Goal: Information Seeking & Learning: Compare options

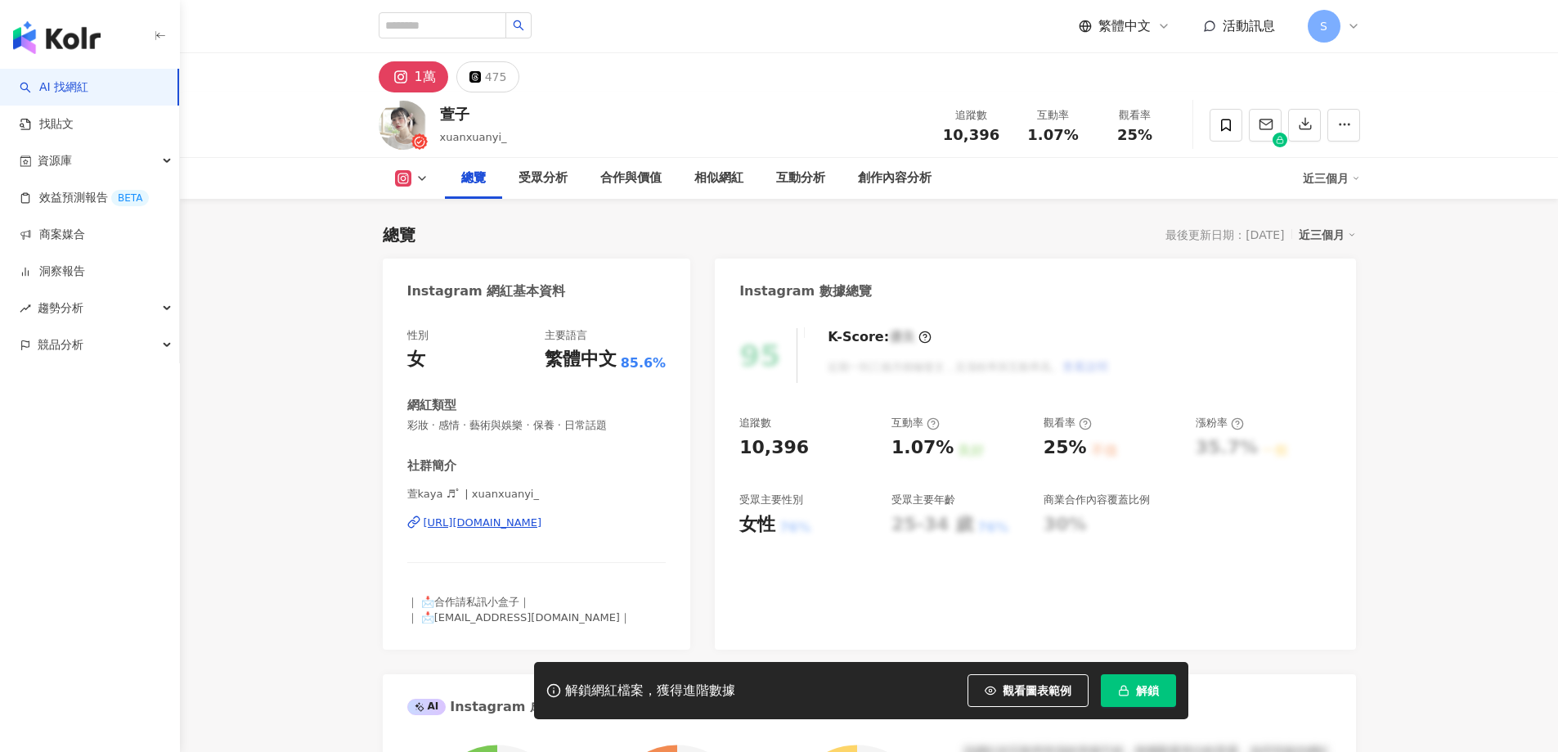
click at [1136, 686] on span "解鎖" at bounding box center [1147, 690] width 23 height 13
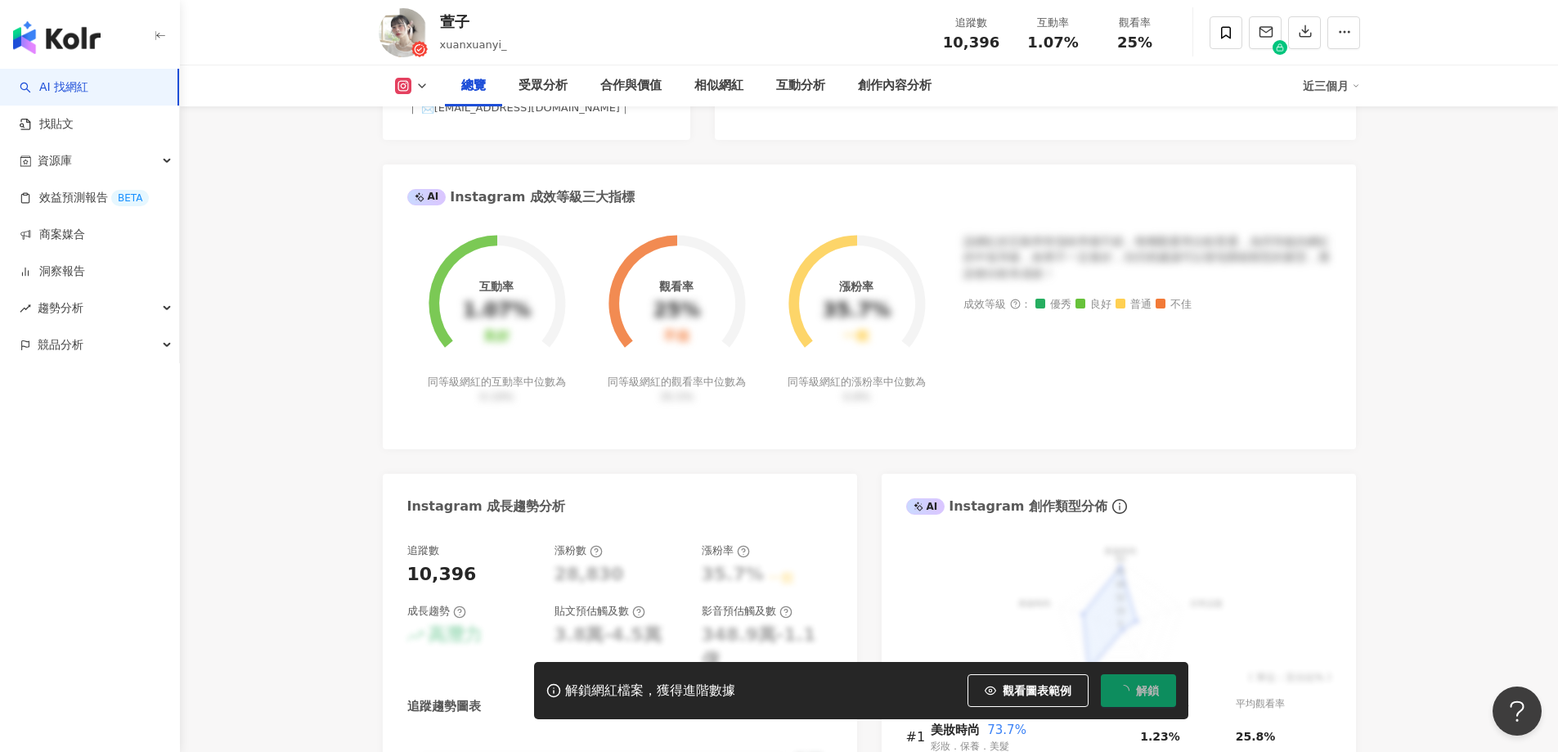
scroll to position [568, 0]
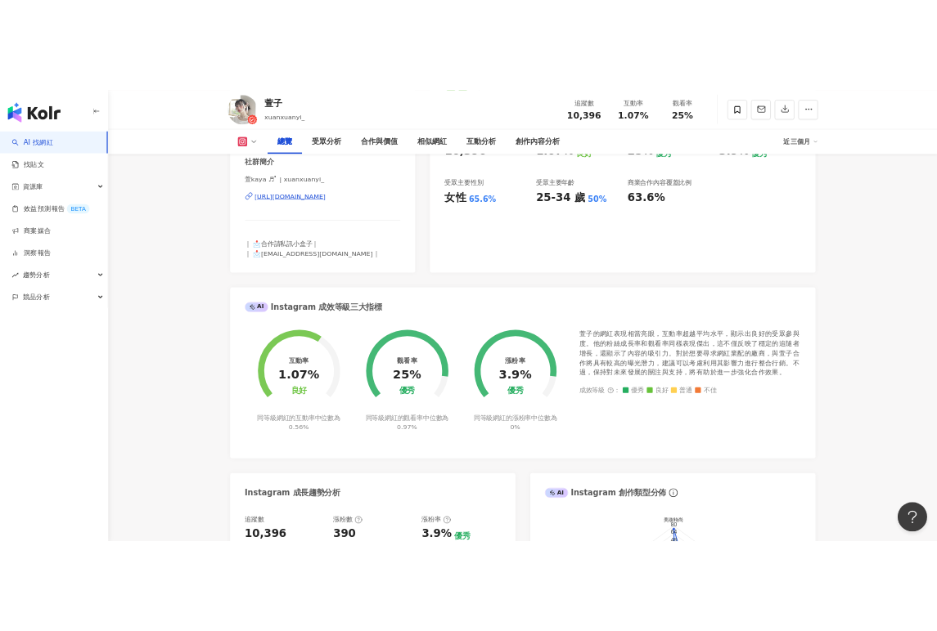
scroll to position [346, 0]
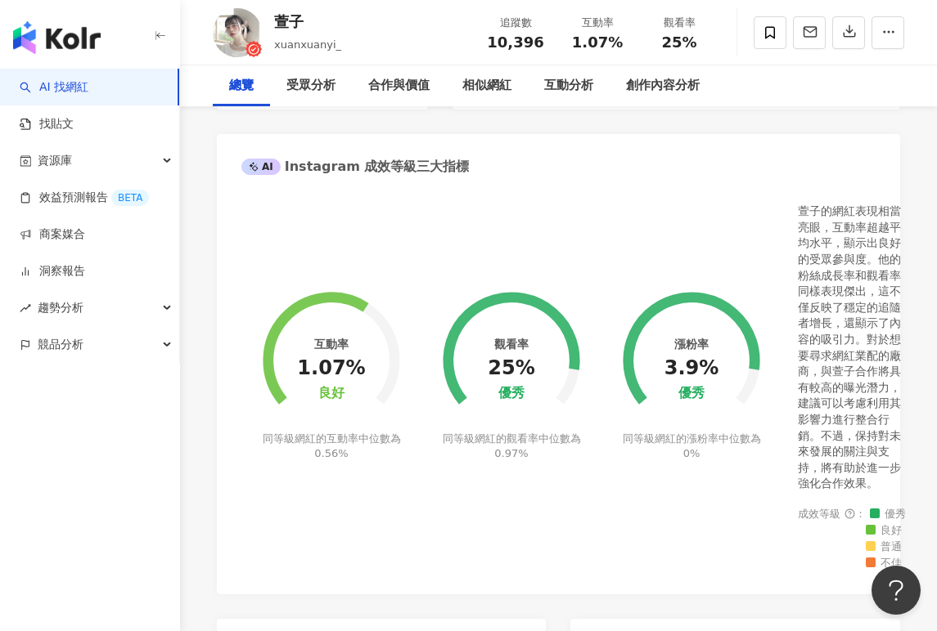
scroll to position [591, 0]
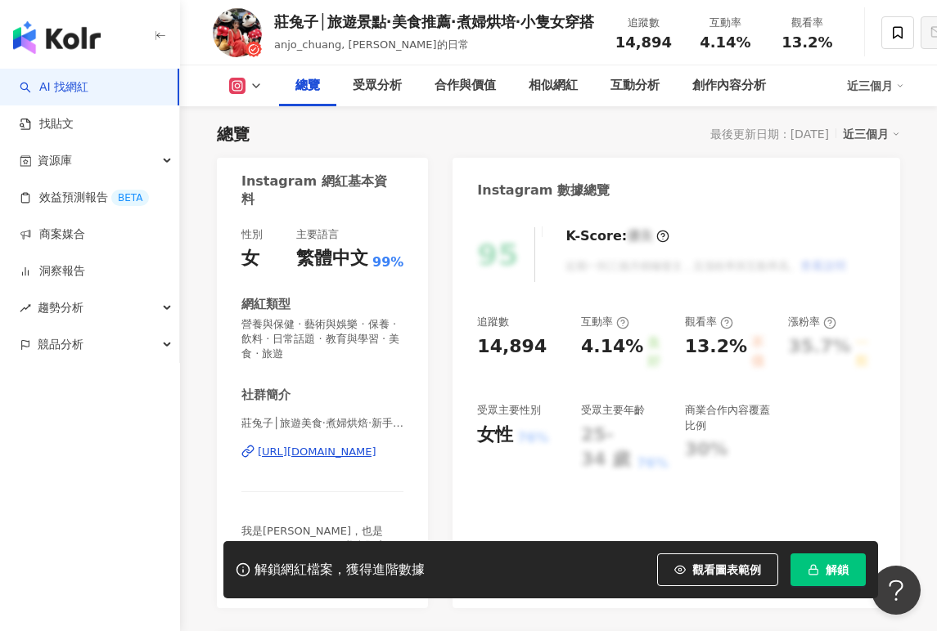
scroll to position [346, 0]
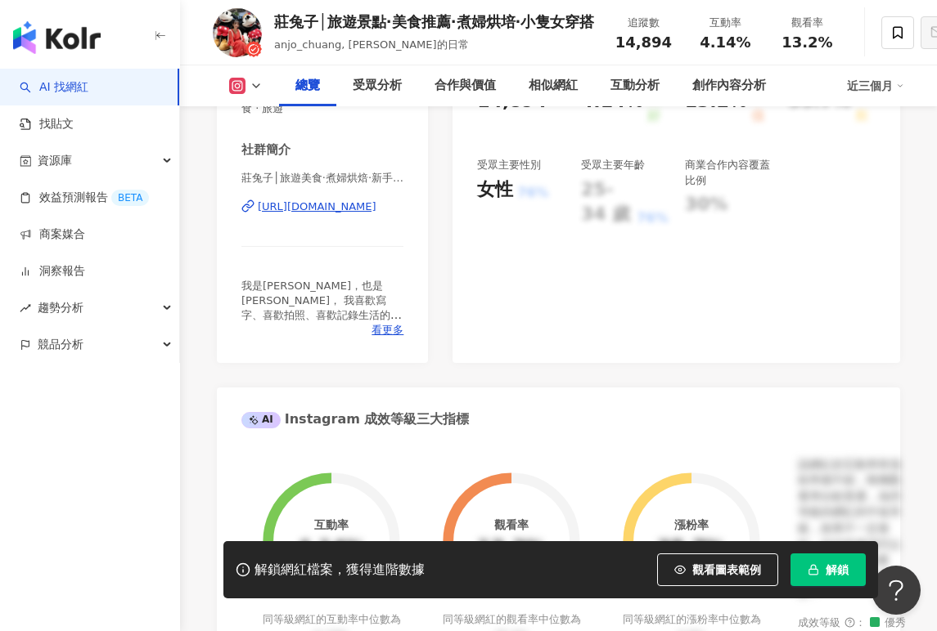
click at [841, 572] on span "解鎖" at bounding box center [836, 570] width 23 height 13
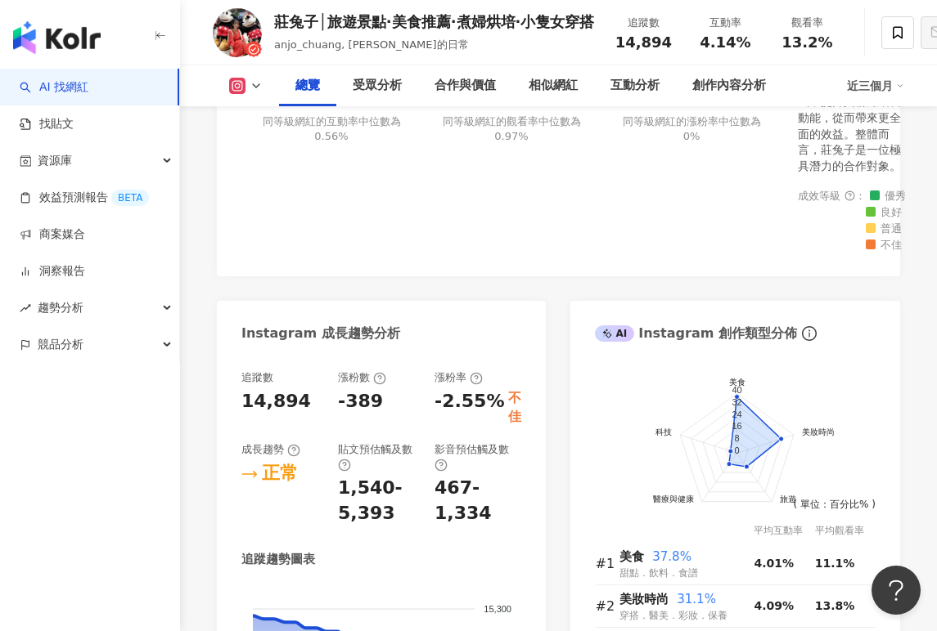
scroll to position [1145, 0]
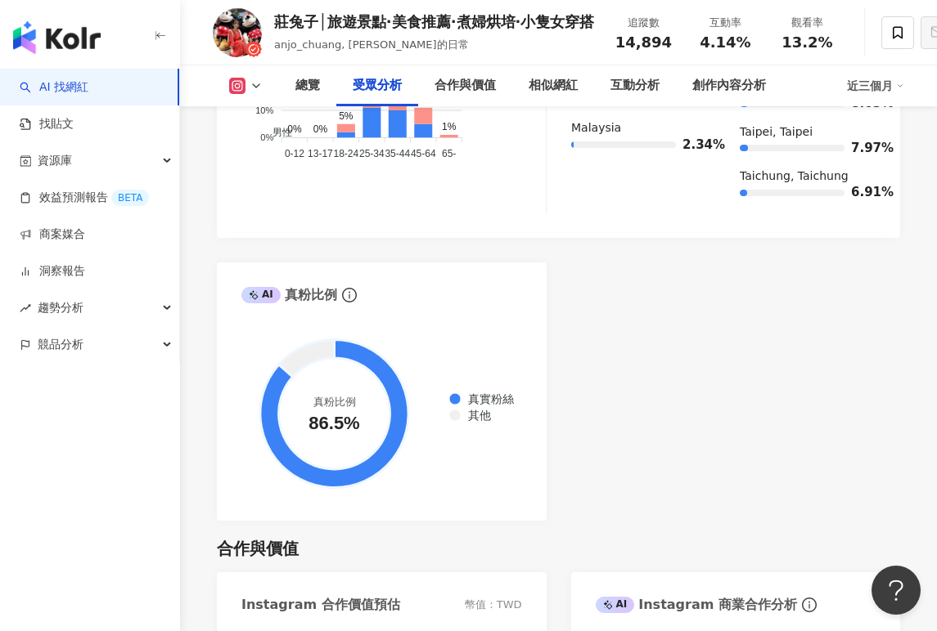
scroll to position [2127, 0]
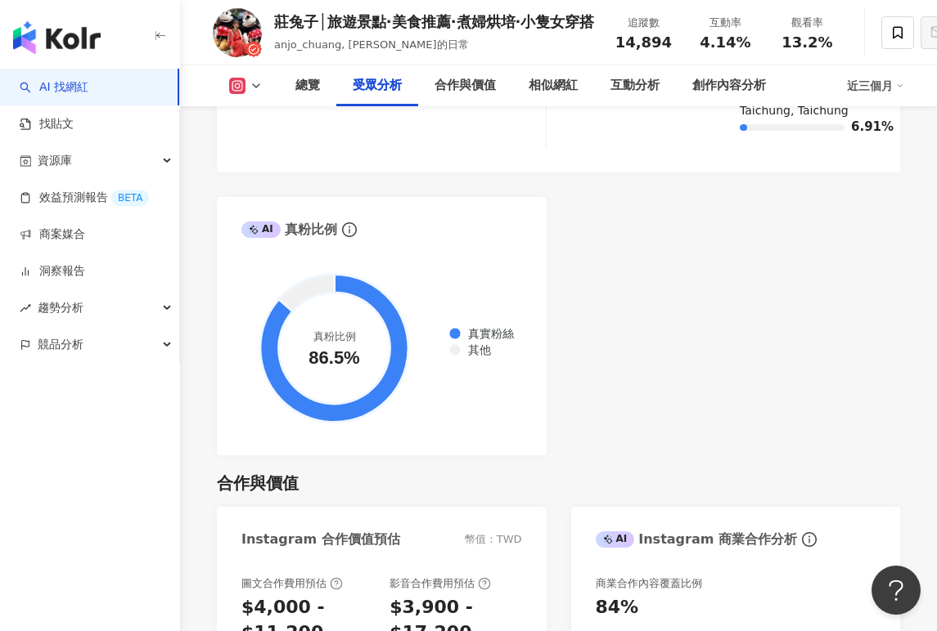
click at [658, 353] on div "AI Instagram 受眾樣貌分析 受眾主要性別 女性 70.3% 受眾主要年齡 25-34 歲 45.7% 受眾年齡及性別分布 男性 女性 50% 50…" at bounding box center [558, 69] width 683 height 771
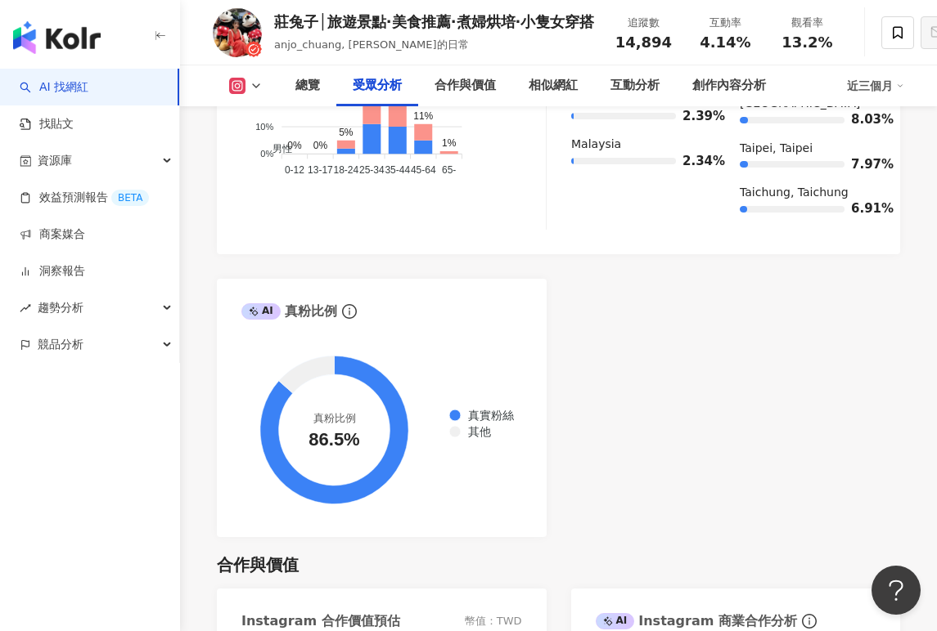
drag, startPoint x: 737, startPoint y: 258, endPoint x: 482, endPoint y: 47, distance: 331.7
click at [735, 257] on div "AI Instagram 受眾樣貌分析 受眾主要性別 女性 70.3% 受眾主要年齡 25-34 歲 45.7% 受眾年齡及性別分布 男性 女性 50% 50…" at bounding box center [558, 151] width 683 height 771
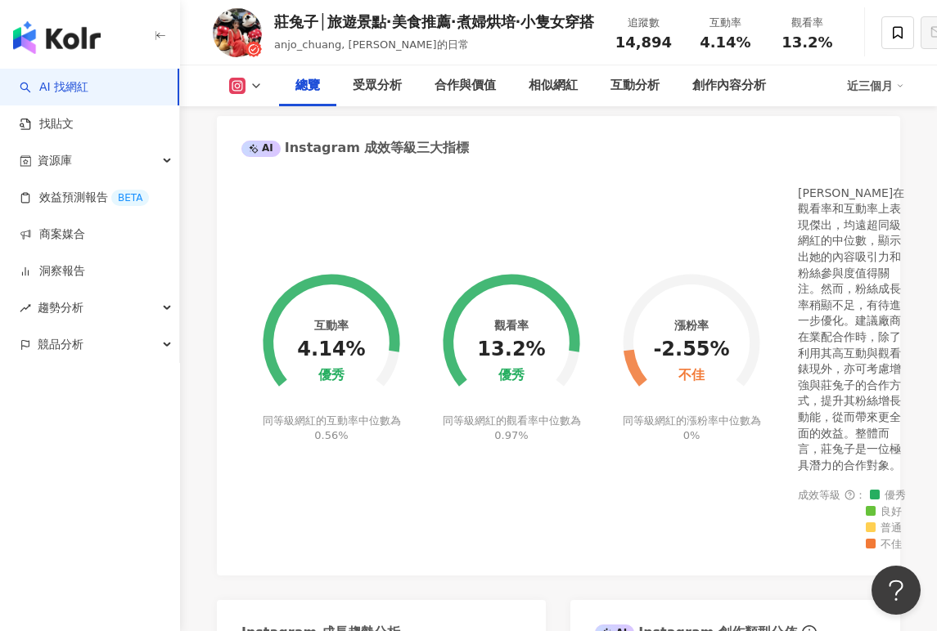
scroll to position [654, 0]
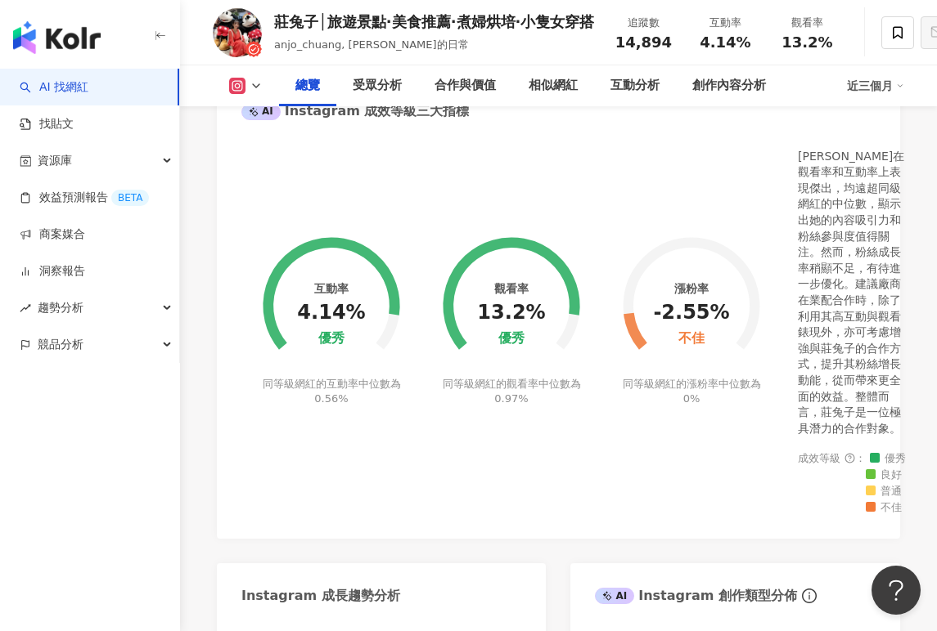
click at [684, 152] on div "漲粉率 -2.55% 不佳 同等級網紅的漲粉率中位數為 0%" at bounding box center [691, 311] width 180 height 366
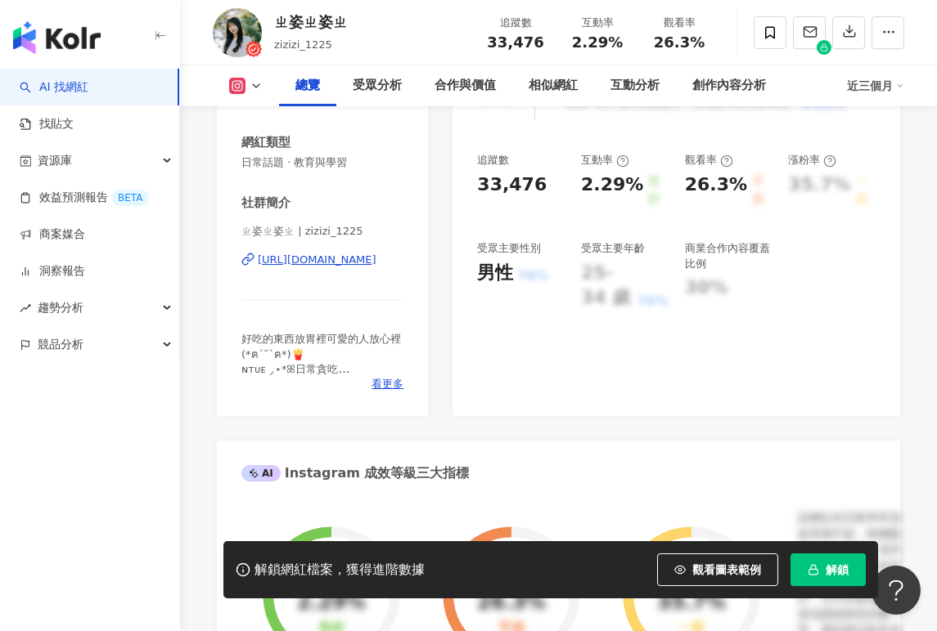
scroll to position [428, 0]
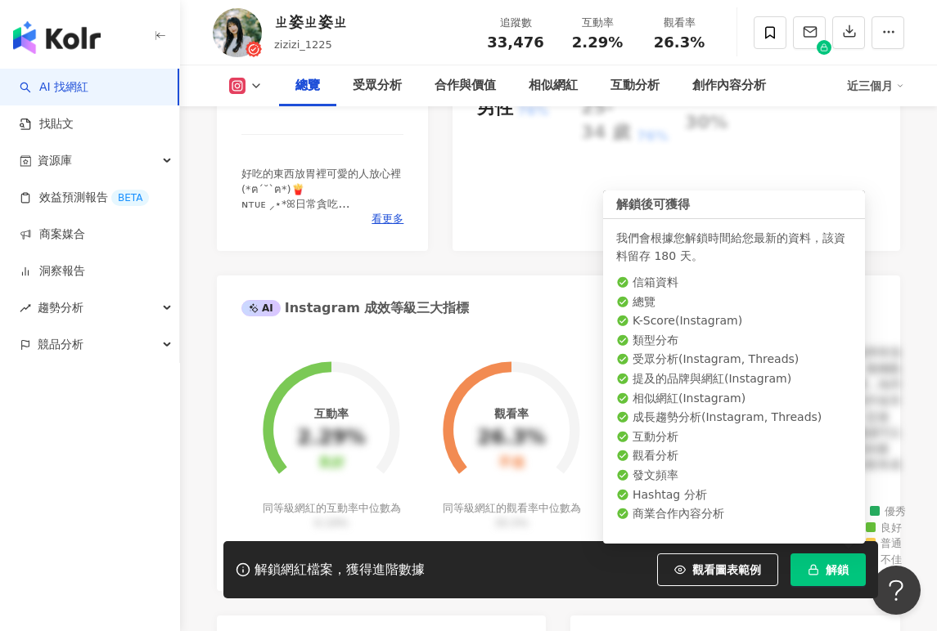
click at [824, 567] on button "解鎖" at bounding box center [827, 570] width 75 height 33
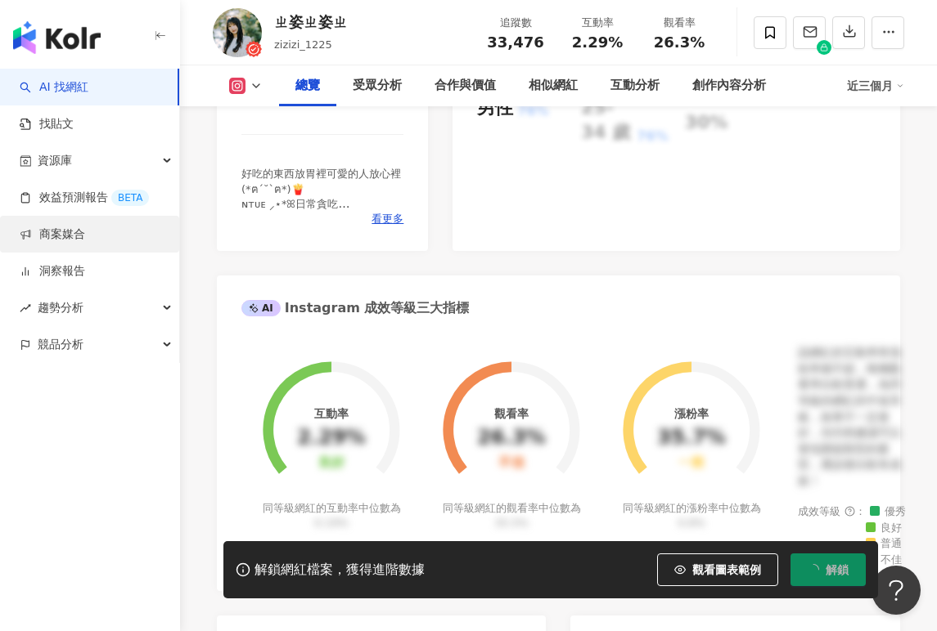
scroll to position [429, 0]
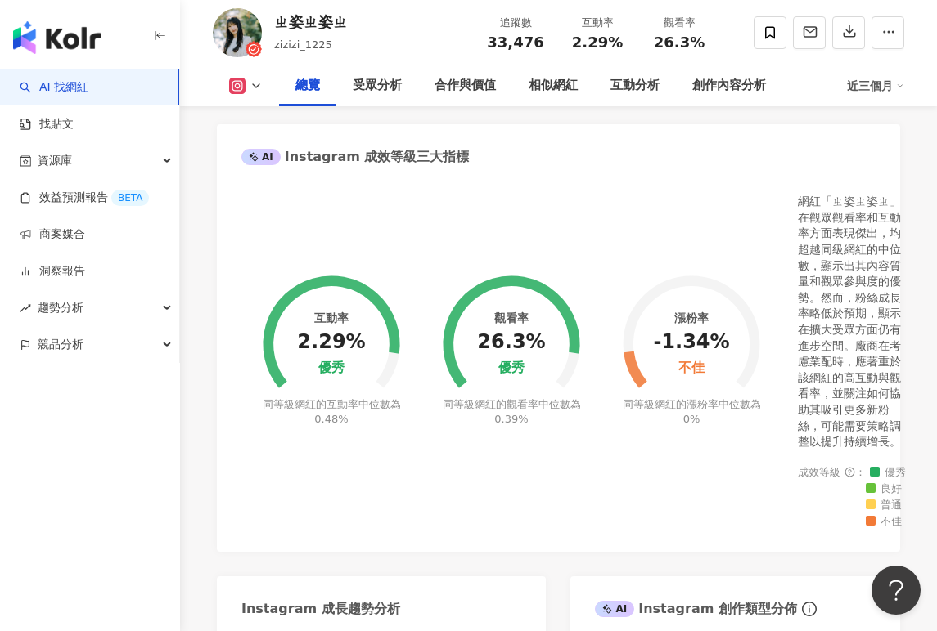
scroll to position [573, 0]
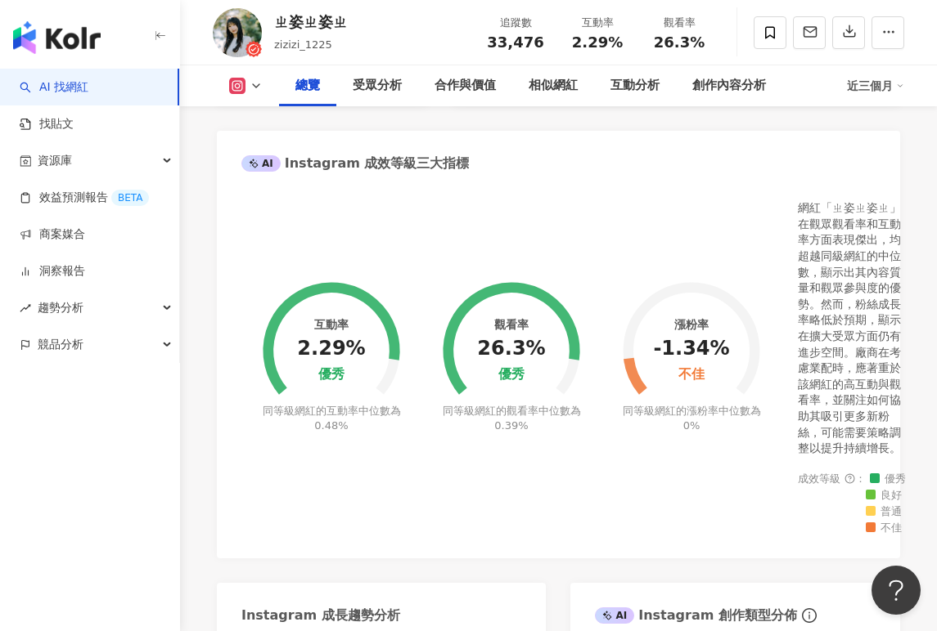
click at [637, 186] on div "漲粉率 -1.34% 不佳 同等級網紅的漲粉率中位數為 0%" at bounding box center [691, 347] width 180 height 334
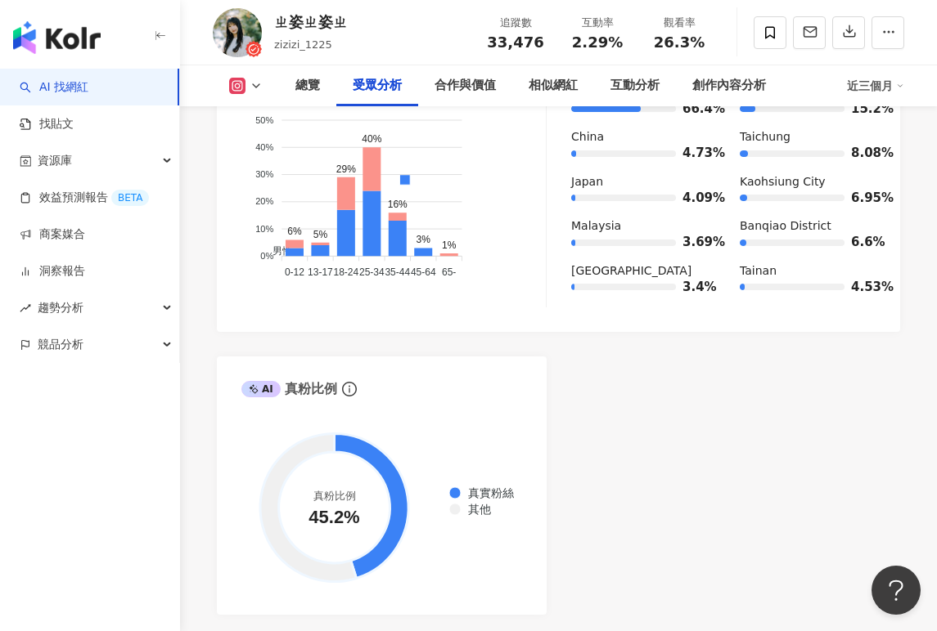
scroll to position [2045, 0]
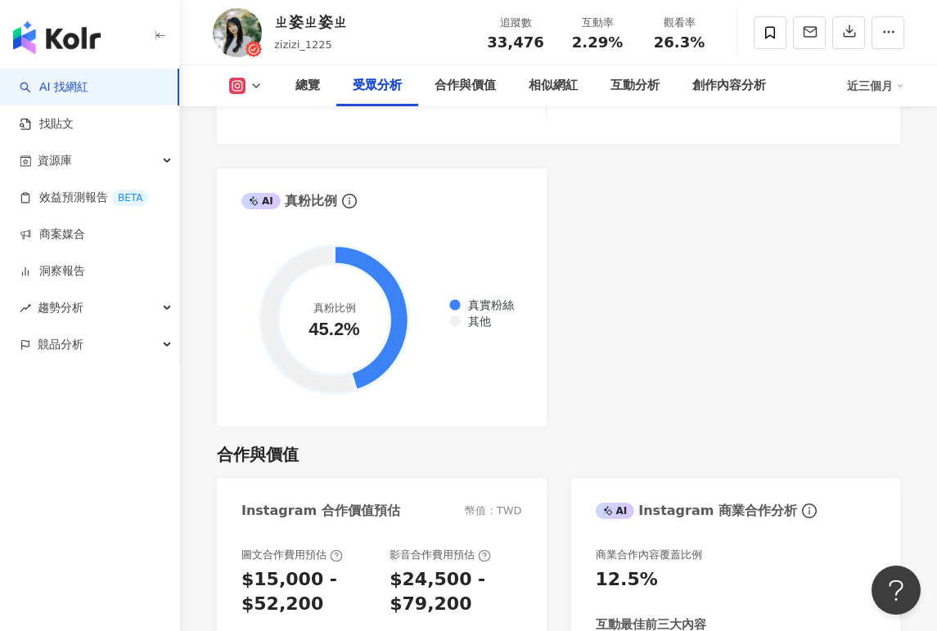
click at [622, 180] on div "AI Instagram 受眾樣貌分析 受眾主要性別 男性 62.4% 受眾主要年齡 25-34 歲 40% 受眾年齡及性別分布 男性 女性 50% 50% …" at bounding box center [558, 65] width 683 height 723
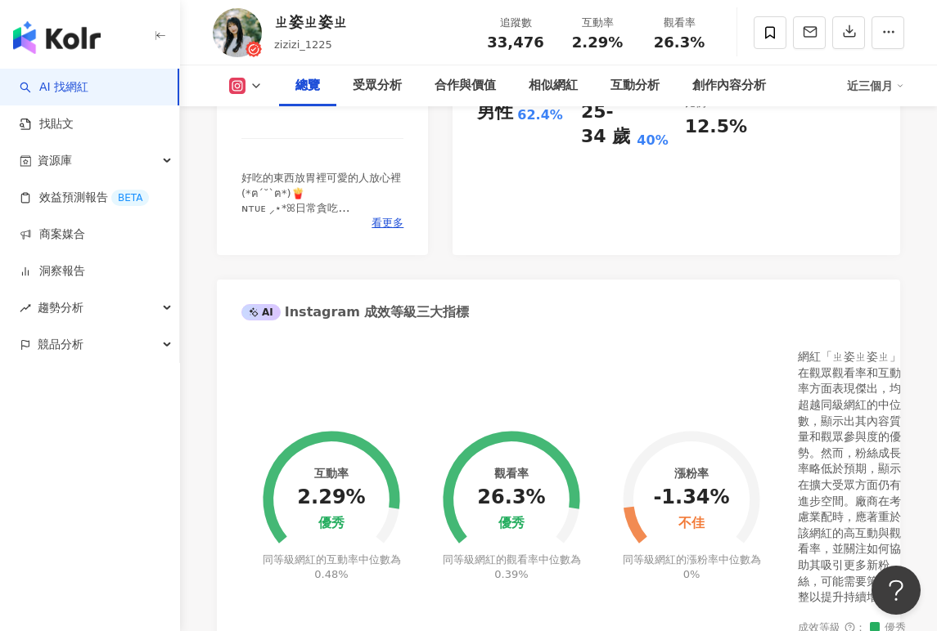
scroll to position [573, 0]
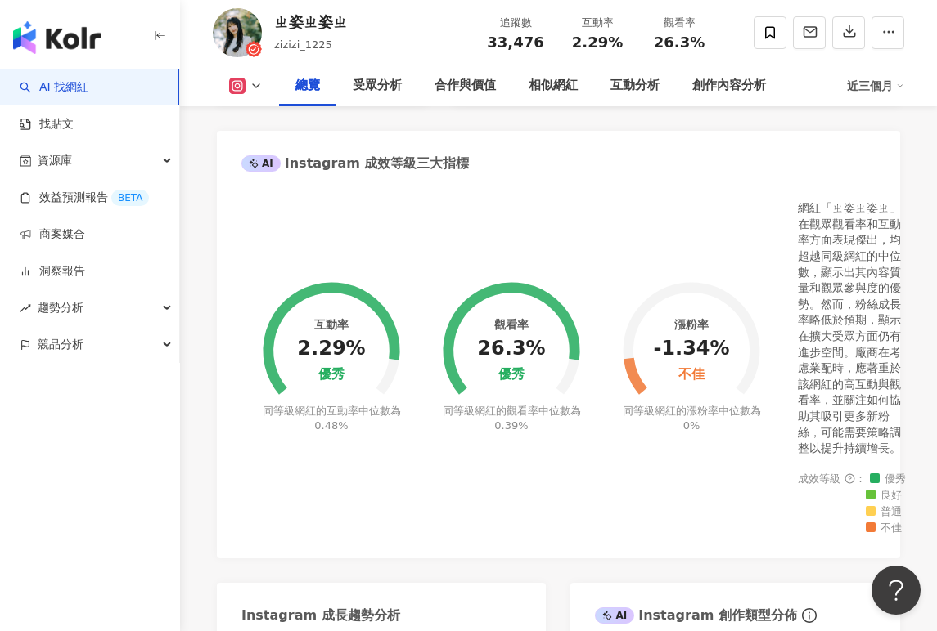
click at [534, 129] on div "Instagram 網紅基本資料 性別 女 主要語言 繁體中文 92.9% 網紅類型 日常話題 · 教育與學習 社群簡介 ㄓ姿ㄓ姿ㄓ | zizizi_122…" at bounding box center [558, 405] width 683 height 1439
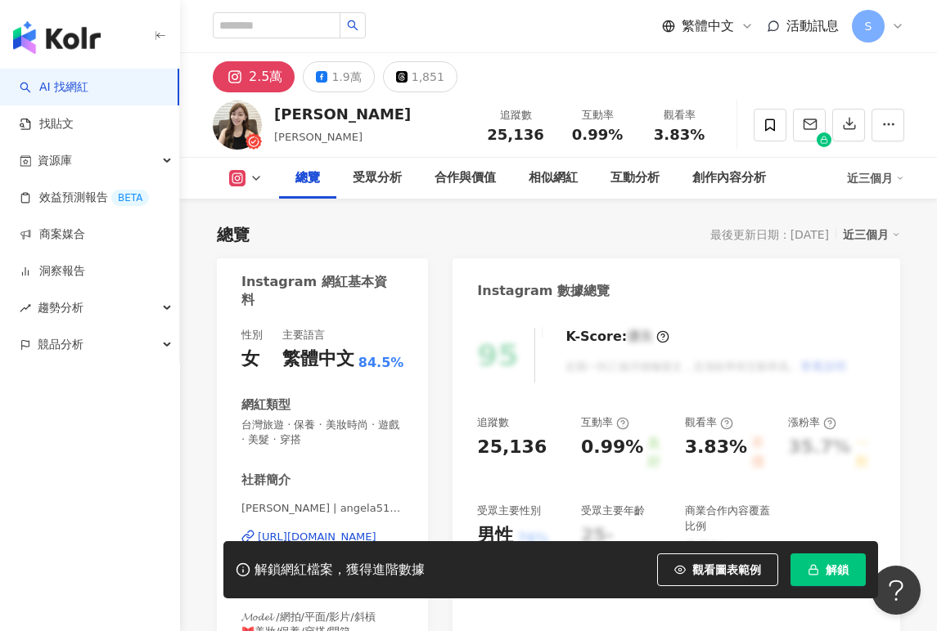
scroll to position [101, 0]
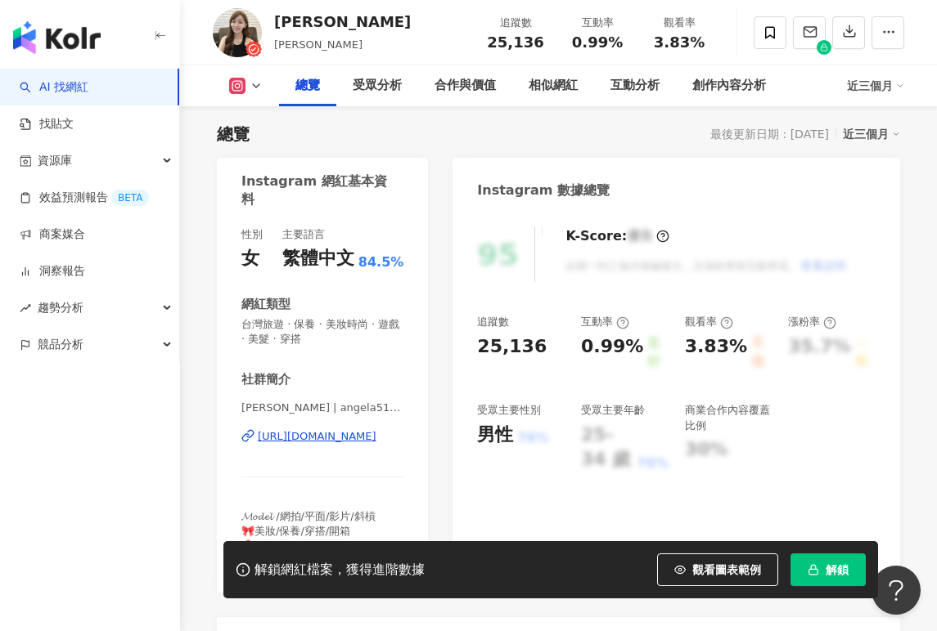
click at [812, 569] on rect "button" at bounding box center [812, 571] width 9 height 5
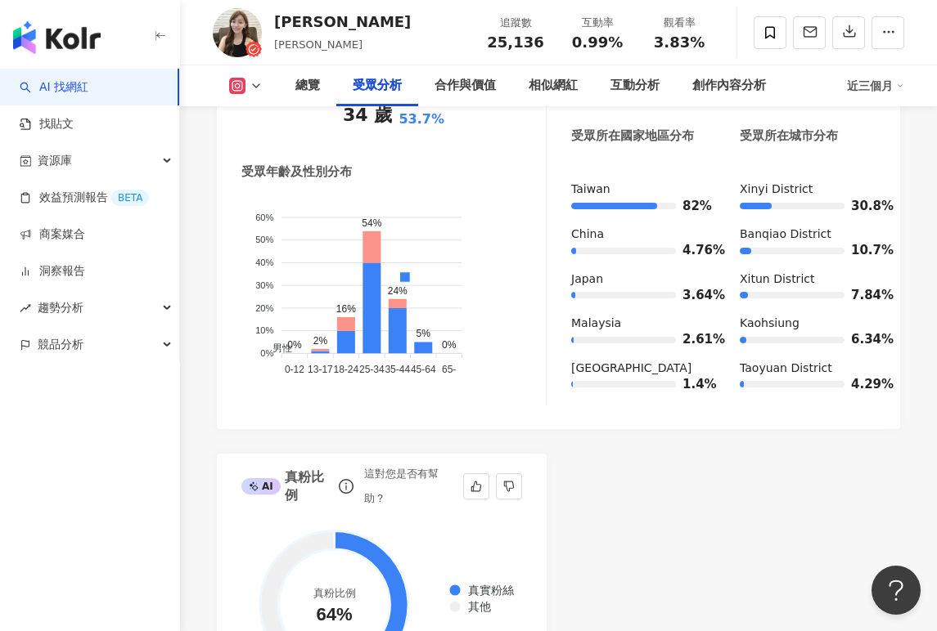
scroll to position [1818, 0]
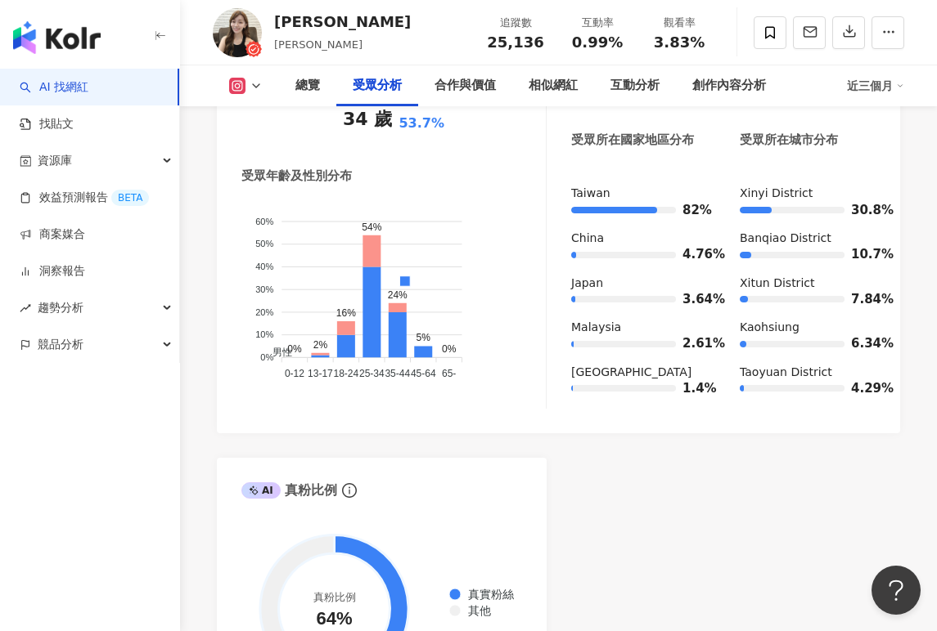
click at [550, 473] on div "AI Instagram 受眾樣貌分析 受眾主要性別 男性 75.3% 受眾主要年齡 25-34 歲 53.7% 受眾年齡及性別分布 男性 女性 60% 60…" at bounding box center [558, 354] width 683 height 723
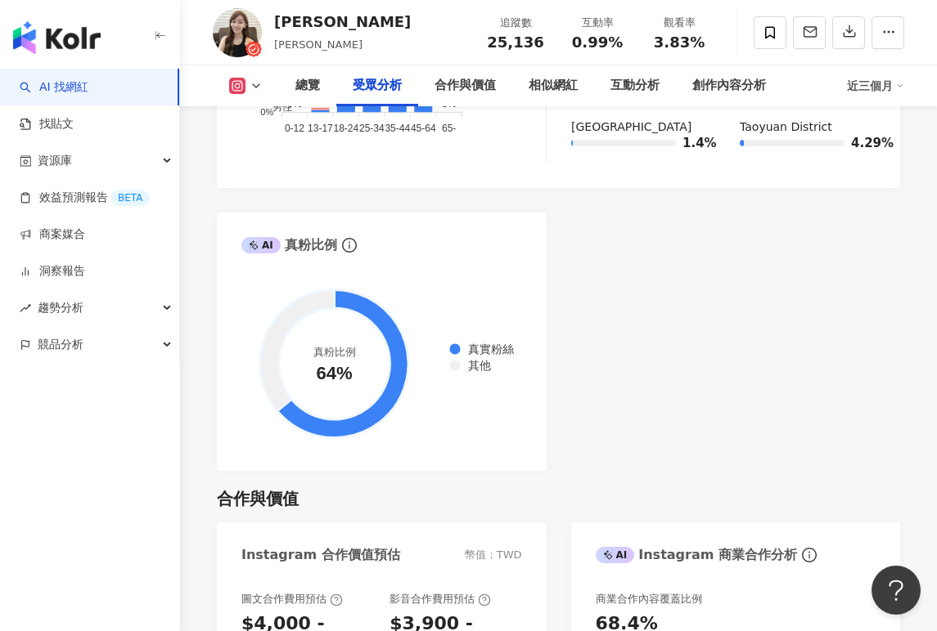
click at [584, 321] on div "AI Instagram 受眾樣貌分析 受眾主要性別 男性 75.3% 受眾主要年齡 25-34 歲 53.7% 受眾年齡及性別分布 男性 女性 60% 60…" at bounding box center [558, 109] width 683 height 723
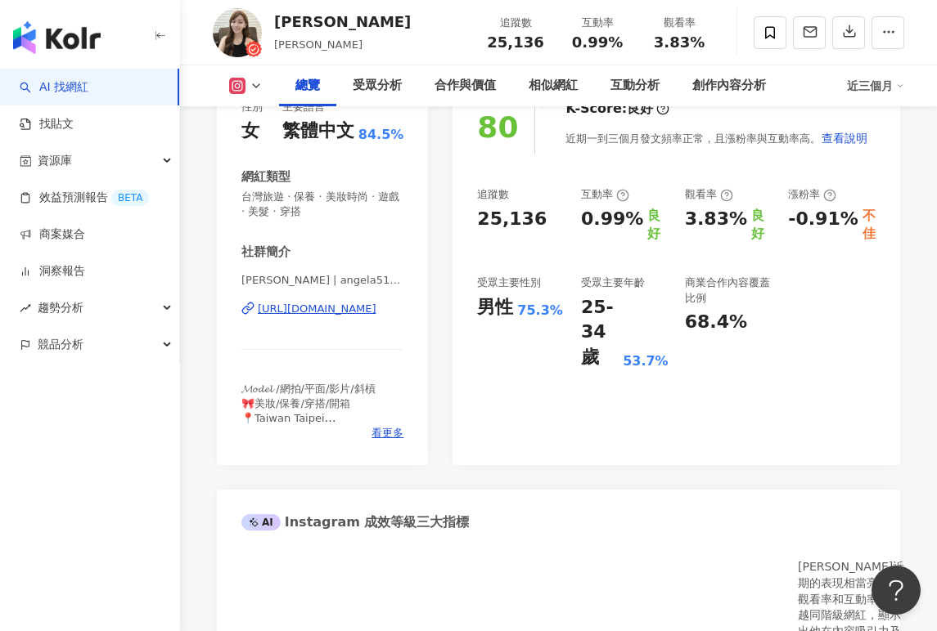
scroll to position [491, 0]
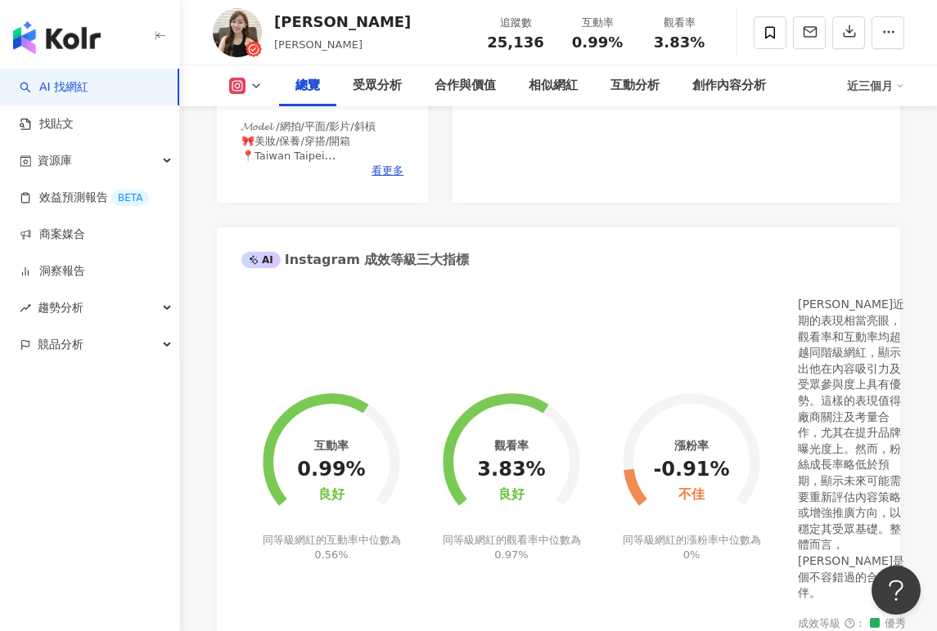
click at [700, 285] on div "漲粉率 -0.91% 不佳 同等級網紅的漲粉率中位數為 0%" at bounding box center [691, 467] width 180 height 382
click at [679, 226] on div "Instagram 網紅基本資料 性別 女 主要語言 繁體中文 84.5% 網紅類型 台灣旅遊 · 保養 · 美妝時尚 · 遊戲 · 美髮 · 穿搭 社群簡介…" at bounding box center [558, 519] width 683 height 1502
click at [766, 214] on div "Instagram 網紅基本資料 性別 女 主要語言 繁體中文 84.5% 網紅類型 台灣旅遊 · 保養 · 美妝時尚 · 遊戲 · 美髮 · 穿搭 社群簡介…" at bounding box center [558, 519] width 683 height 1502
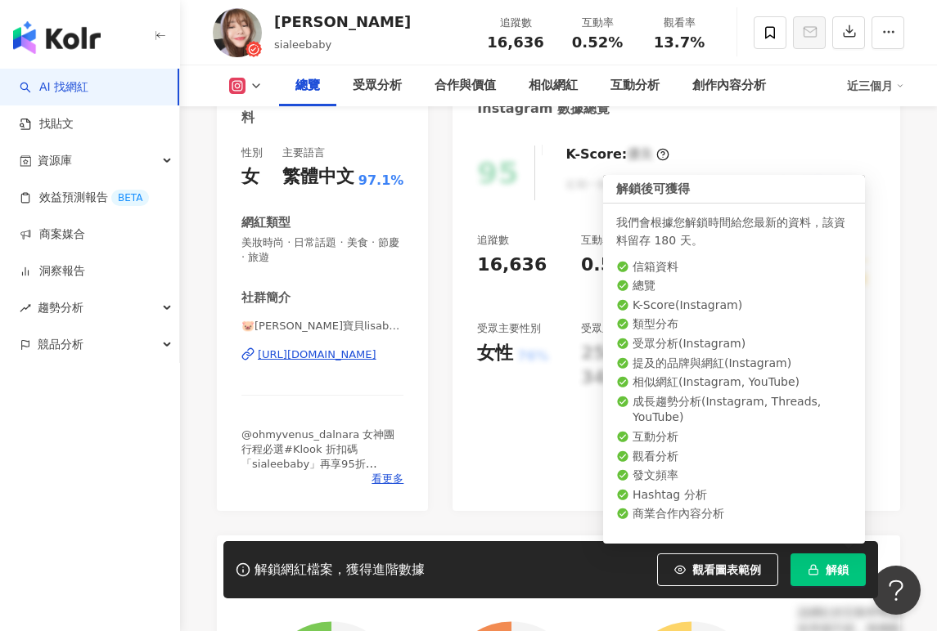
click at [804, 568] on button "解鎖" at bounding box center [827, 570] width 75 height 33
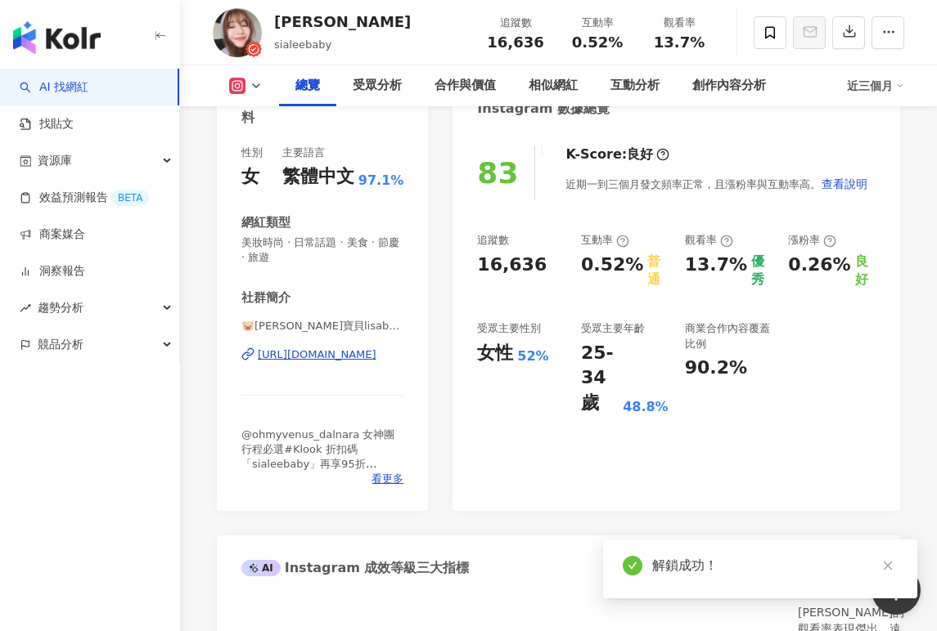
scroll to position [101, 0]
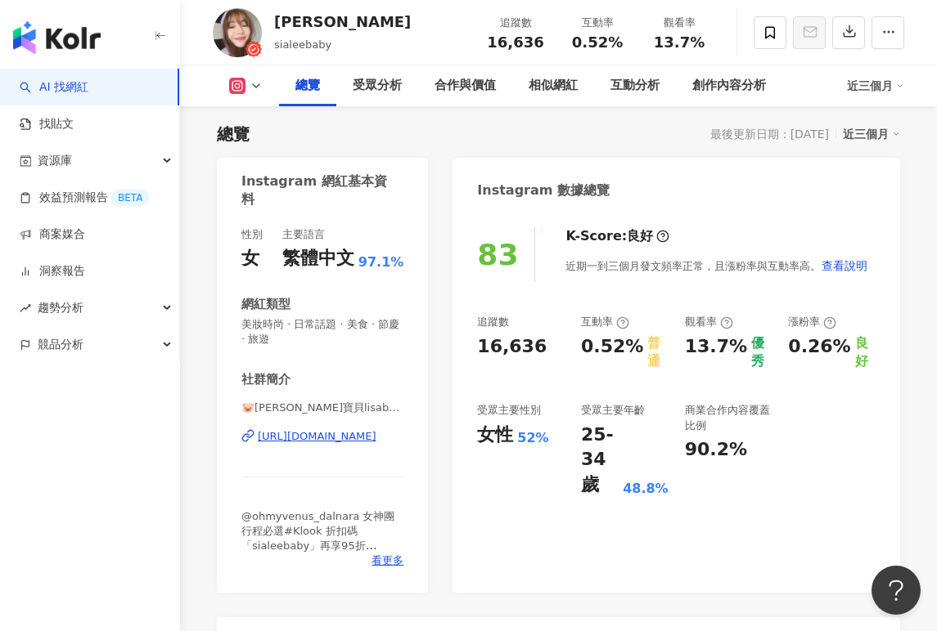
click at [889, 448] on div "83 K-Score : 良好 近期一到三個月發文頻率正常，且漲粉率與互動率高。 查看說明 追蹤數 16,636 互動率 0.52% 普通 觀看率 13.7%…" at bounding box center [675, 402] width 447 height 382
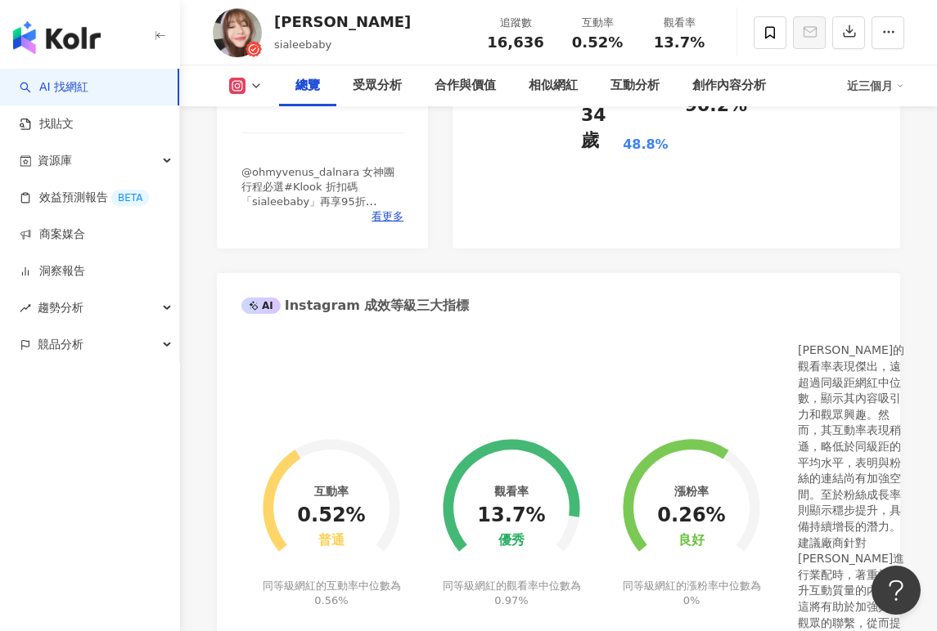
scroll to position [591, 0]
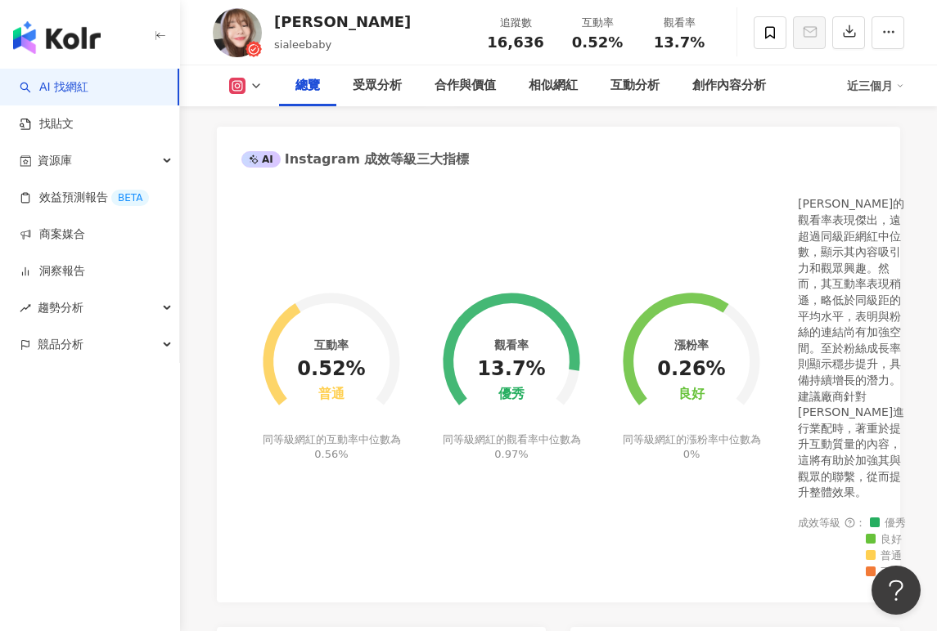
click at [703, 517] on div "漲粉率 0.26% 良好 同等級網紅的漲粉率中位數為 0%" at bounding box center [691, 367] width 180 height 382
click at [725, 495] on div "漲粉率 0.26% 良好 同等級網紅的漲粉率中位數為 0%" at bounding box center [691, 367] width 180 height 382
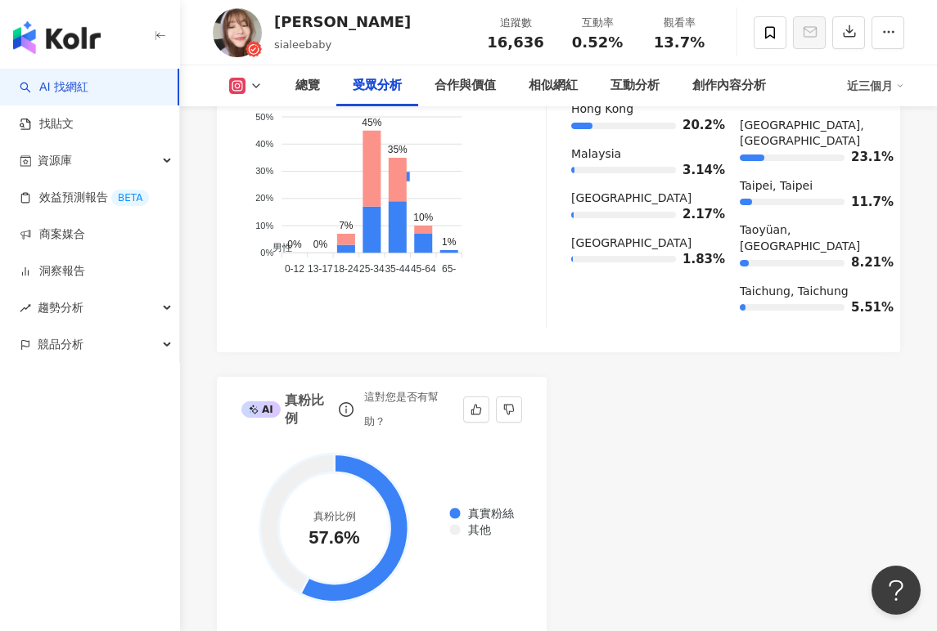
scroll to position [2227, 0]
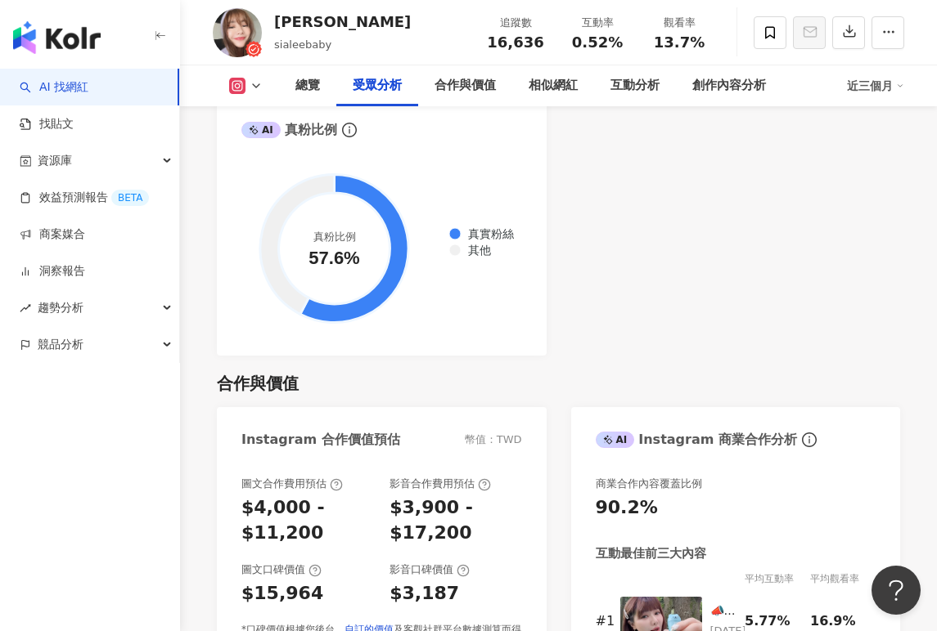
click at [755, 372] on div "合作與價值" at bounding box center [558, 383] width 683 height 23
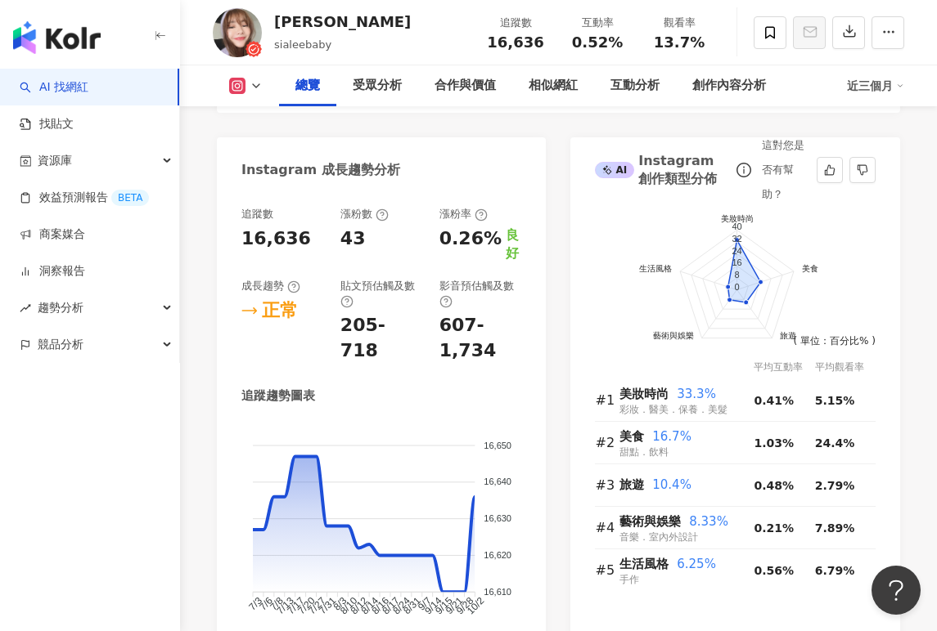
scroll to position [1082, 0]
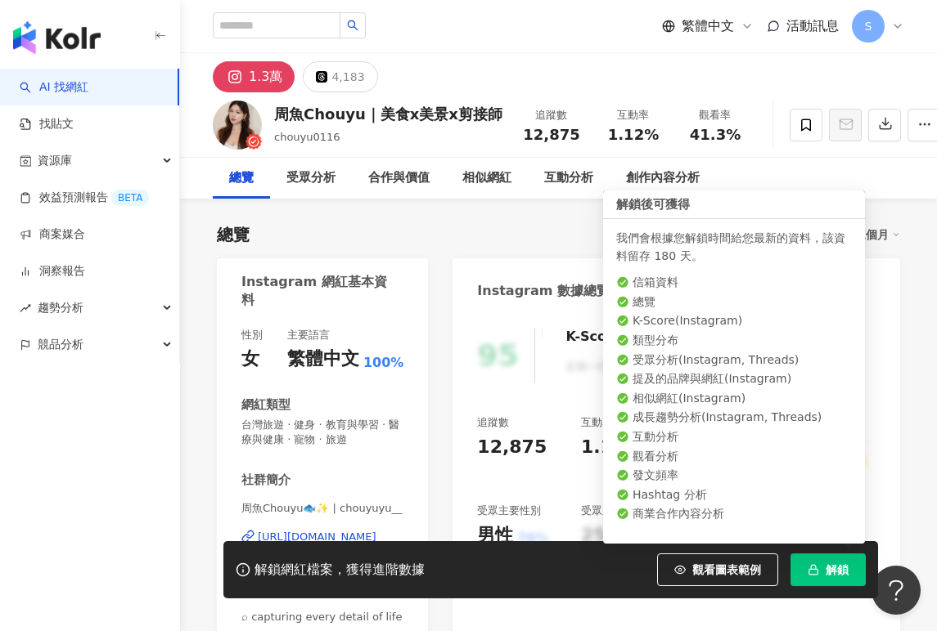
click at [816, 567] on icon "button" at bounding box center [812, 569] width 11 height 11
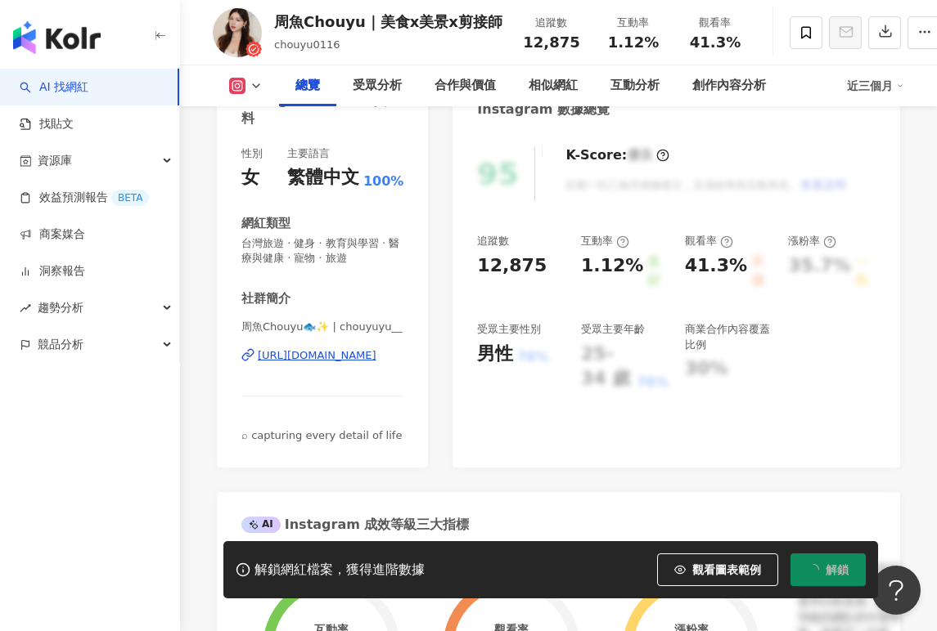
scroll to position [182, 0]
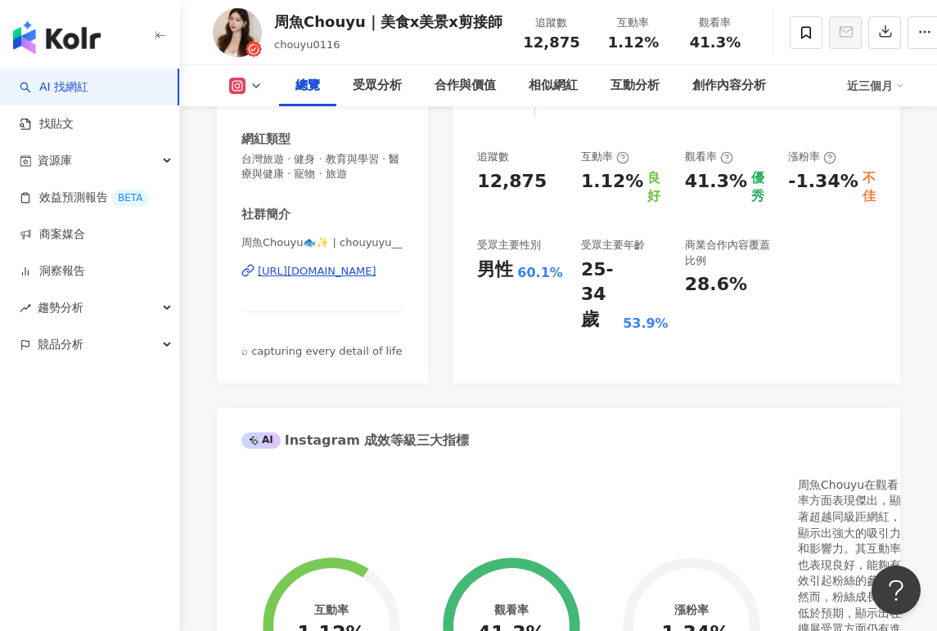
scroll to position [101, 0]
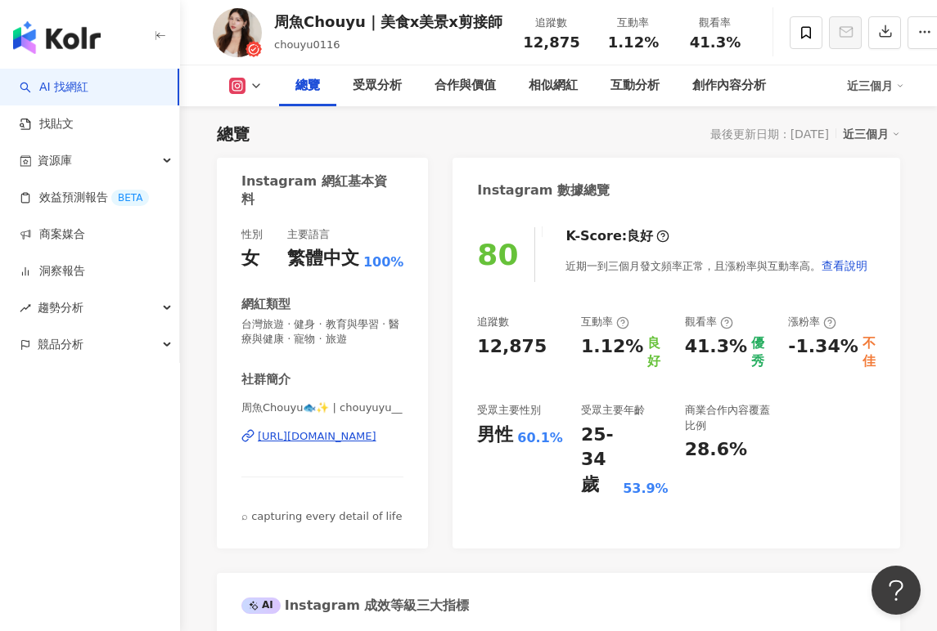
click at [855, 443] on div "追蹤數 12,875 互動率 1.12% 良好 觀看率 41.3% 優秀 漲粉率 -1.34% 不佳 受眾主要性別 男性 60.1% 受眾主要年齡 25-34…" at bounding box center [676, 406] width 398 height 183
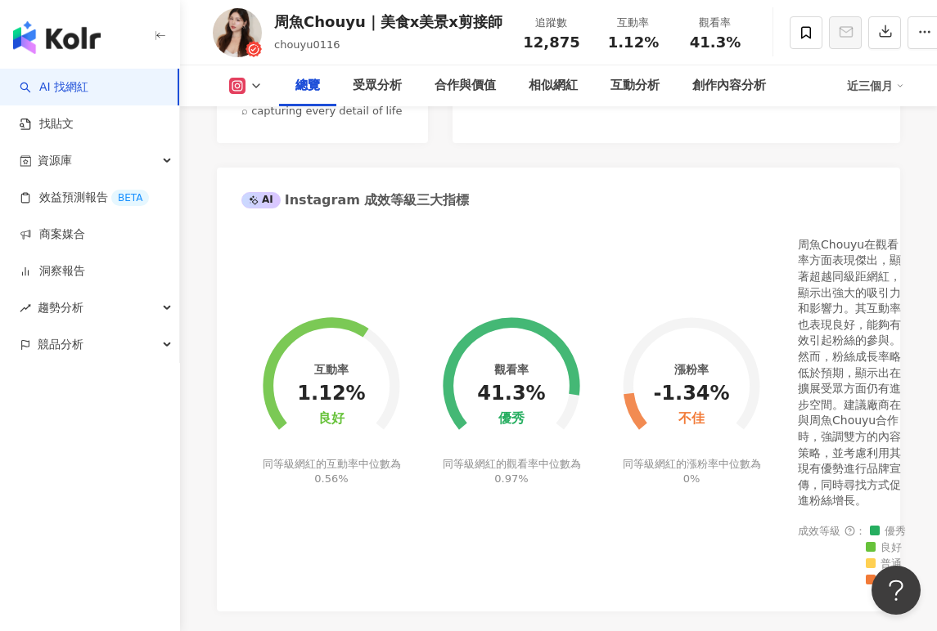
scroll to position [510, 0]
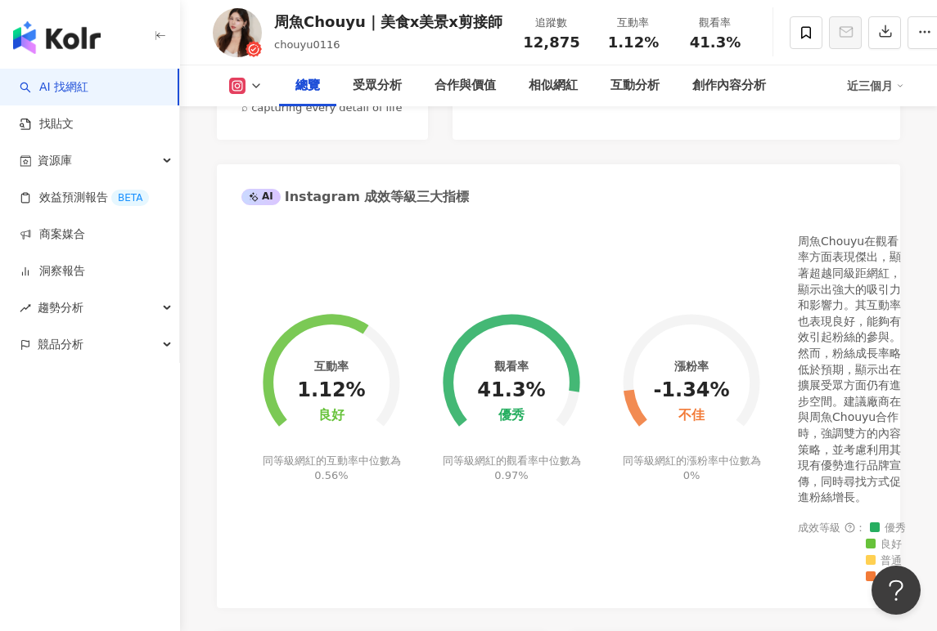
click at [708, 174] on div "AI Instagram 成效等級三大指標" at bounding box center [558, 190] width 683 height 53
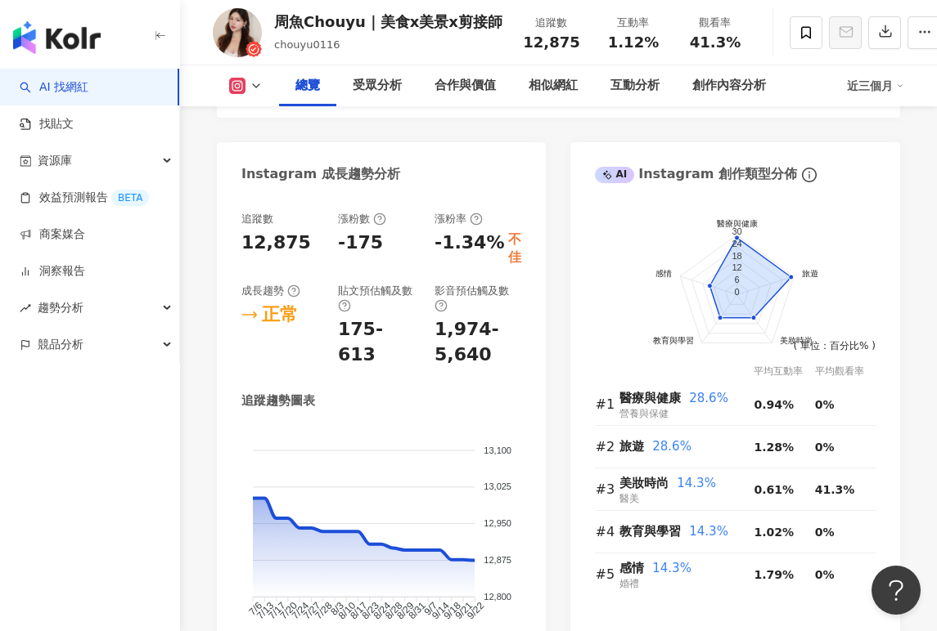
scroll to position [673, 0]
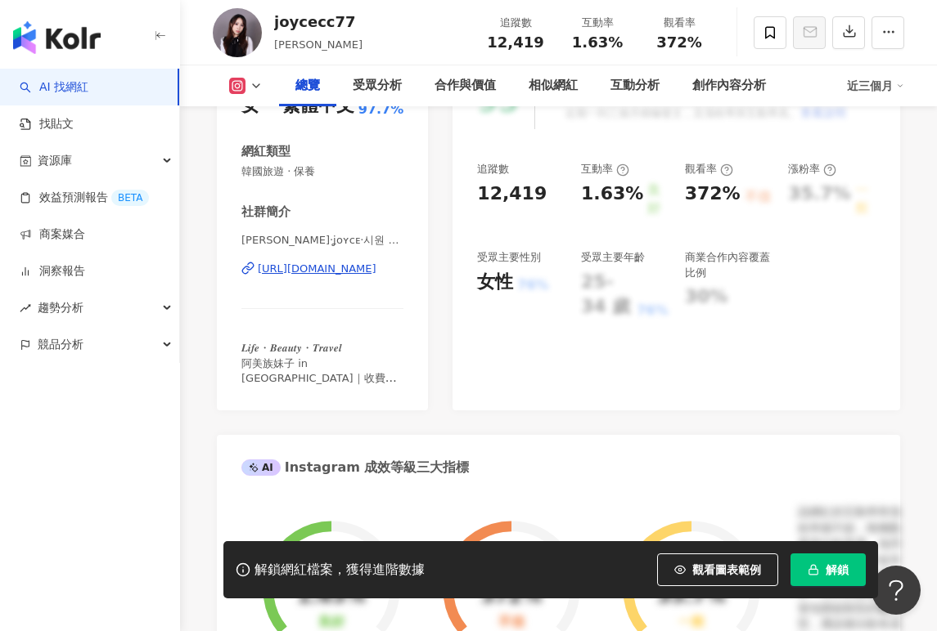
scroll to position [101, 0]
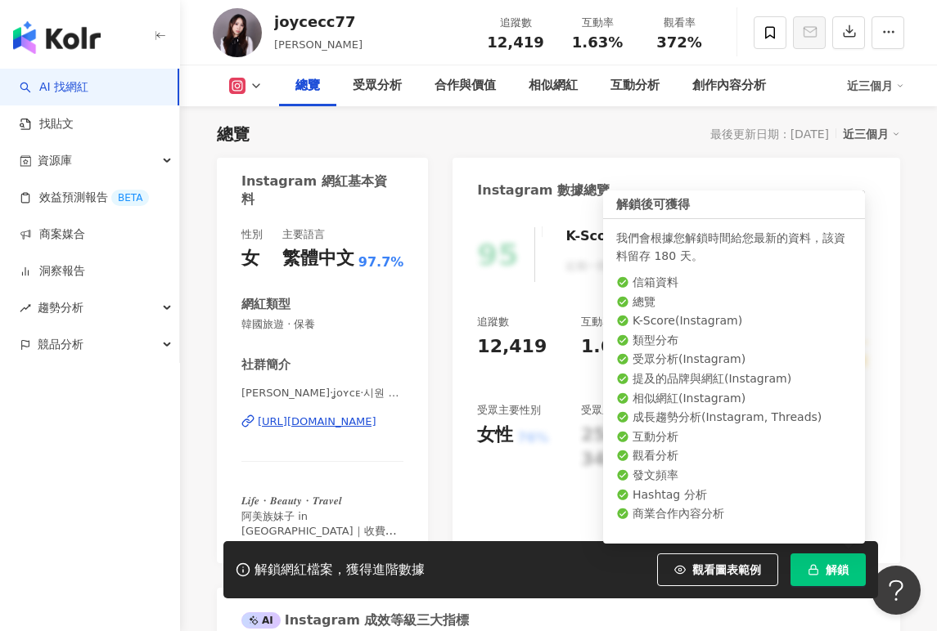
click at [820, 571] on button "解鎖" at bounding box center [827, 570] width 75 height 33
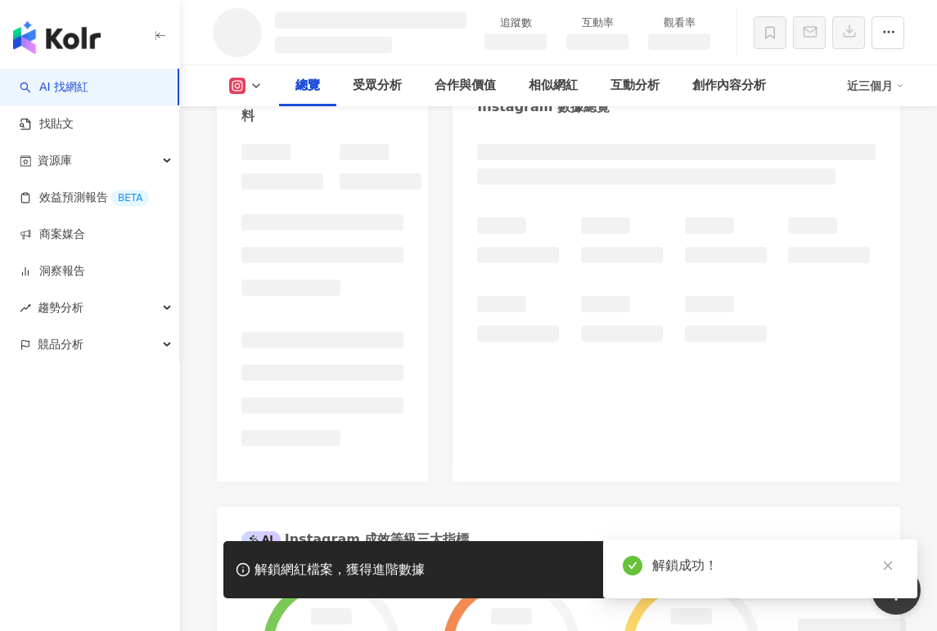
scroll to position [182, 0]
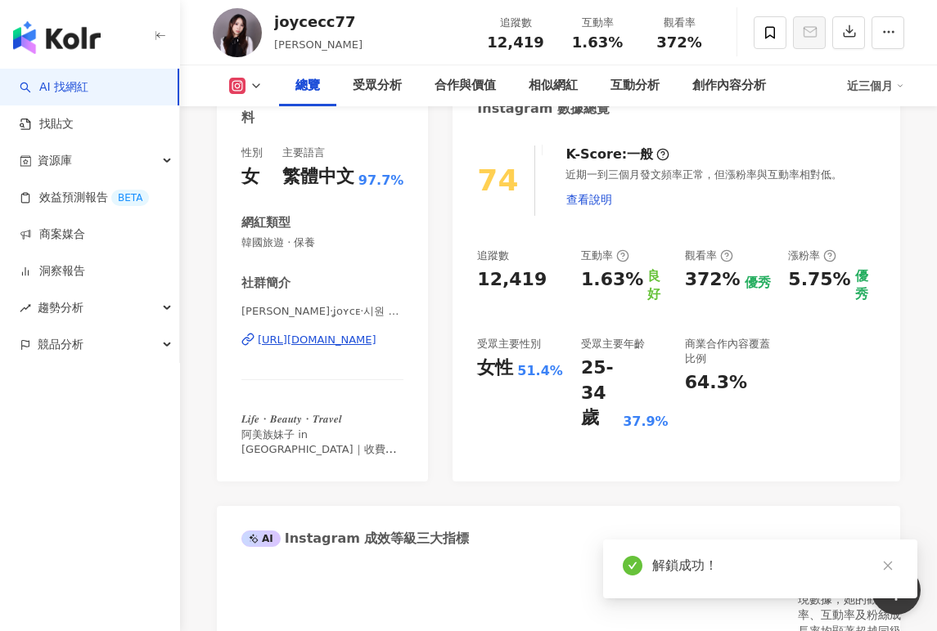
scroll to position [101, 0]
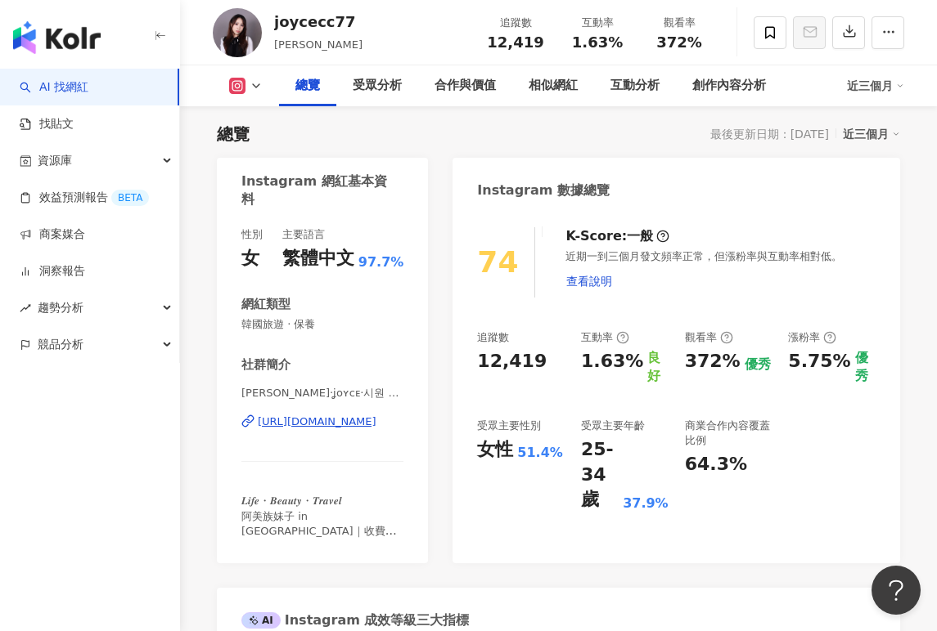
click at [824, 456] on div "追蹤數 12,419 互動率 1.63% 良好 觀看率 372% 優秀 漲粉率 5.75% 優秀 受眾主要性別 女性 51.4% 受眾主要年齡 25-34 歲…" at bounding box center [676, 421] width 398 height 183
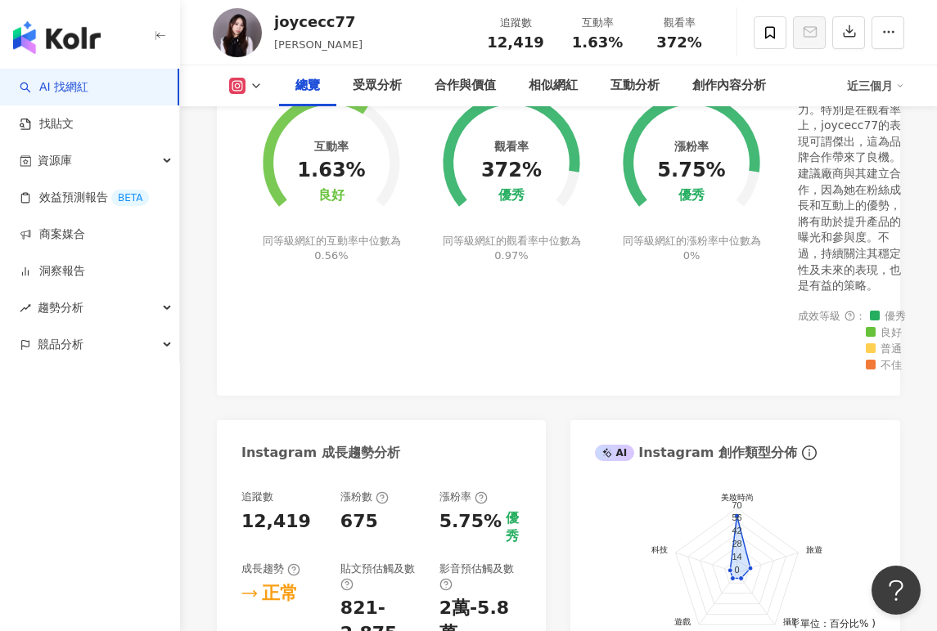
scroll to position [755, 0]
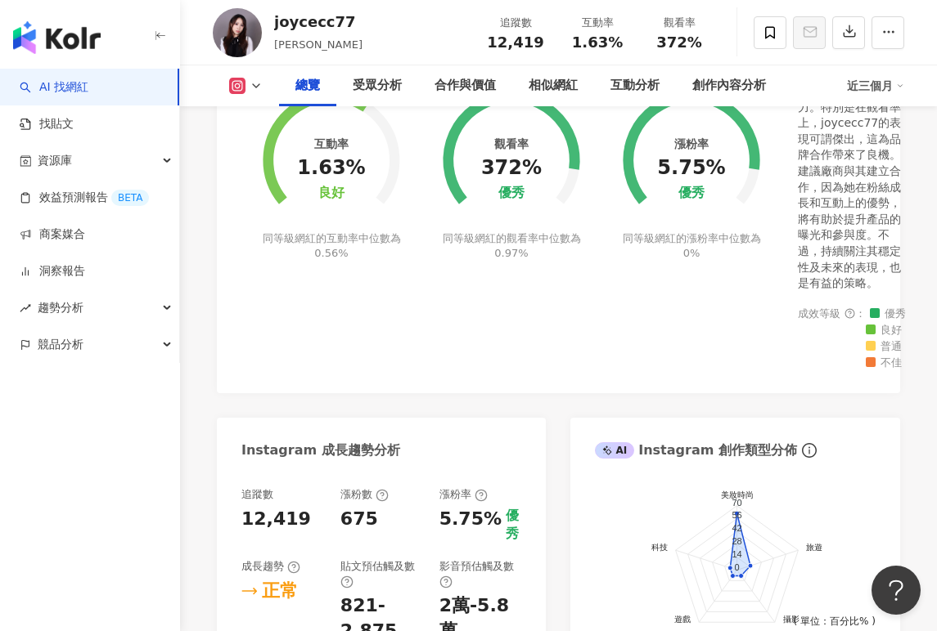
click at [555, 353] on div "互動率 1.63% 良好 同等級網紅的互動率中位數為 0.56% 觀看率 372% 優秀 同等級網紅的觀看率中位數為 0.97% 漲粉率 5.75% 優秀 同…" at bounding box center [558, 186] width 634 height 366
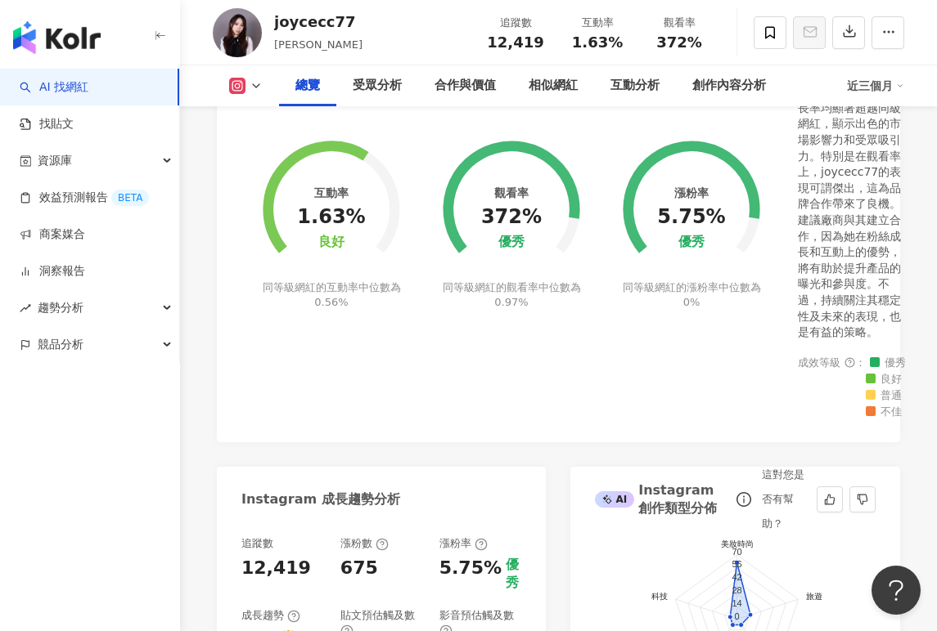
scroll to position [510, 0]
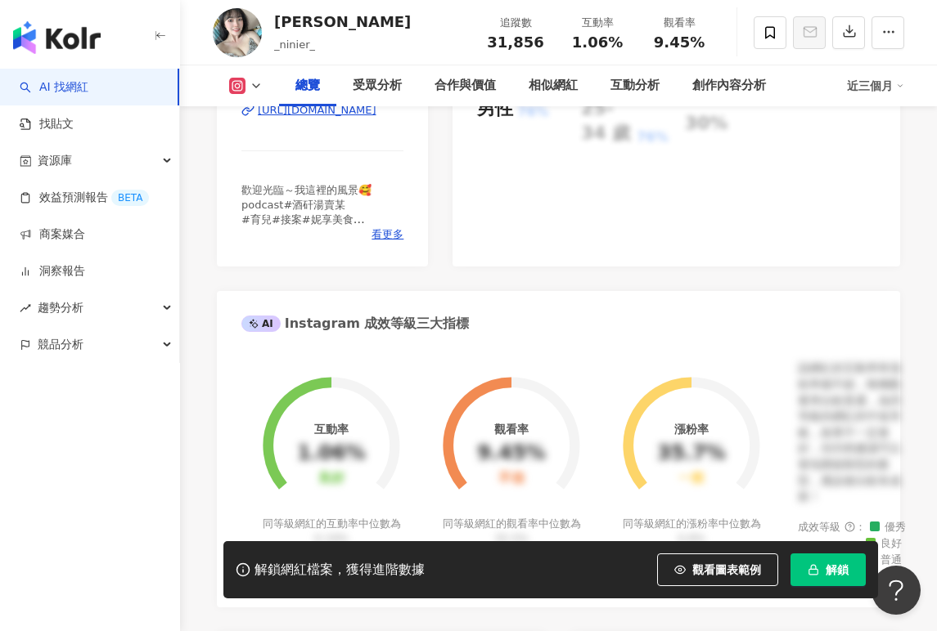
scroll to position [591, 0]
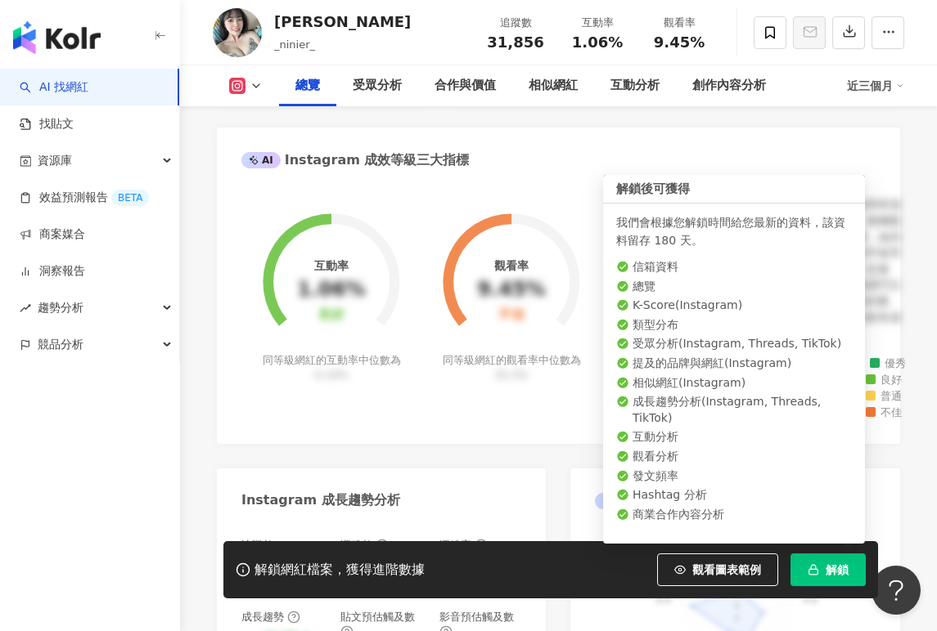
click at [820, 565] on button "解鎖" at bounding box center [827, 570] width 75 height 33
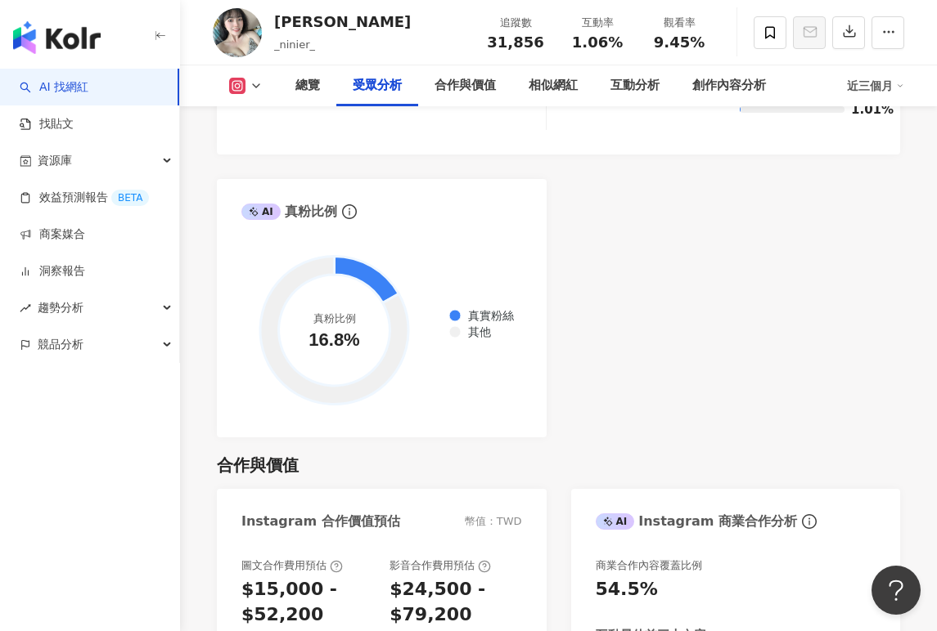
scroll to position [1900, 0]
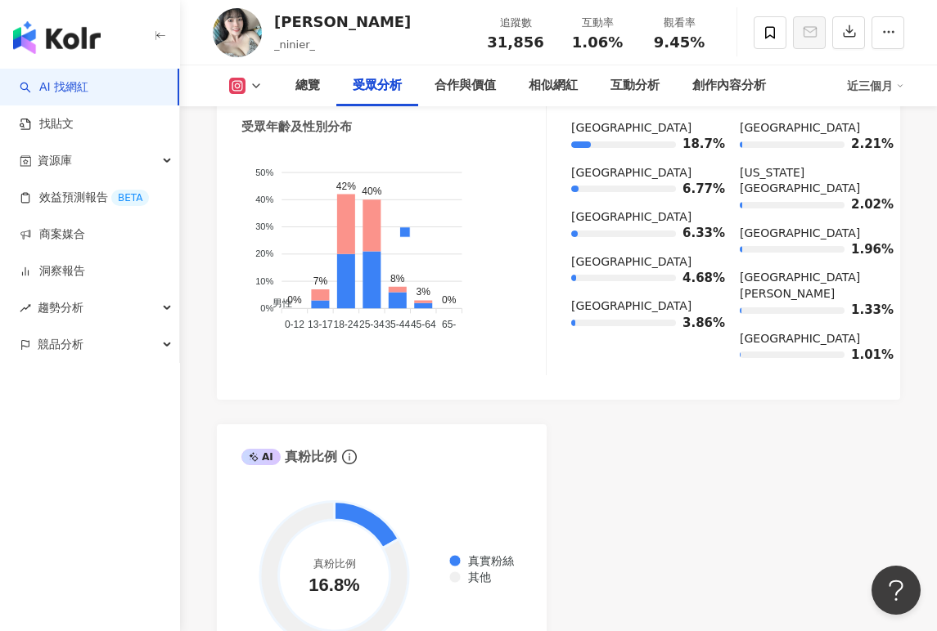
click at [727, 434] on div "AI Instagram 受眾樣貌分析 受眾主要性別 男性 51.8% 受眾主要年齡 18-24 歲 41.4% 受眾年齡及性別分布 男性 女性 50% 50…" at bounding box center [558, 305] width 683 height 755
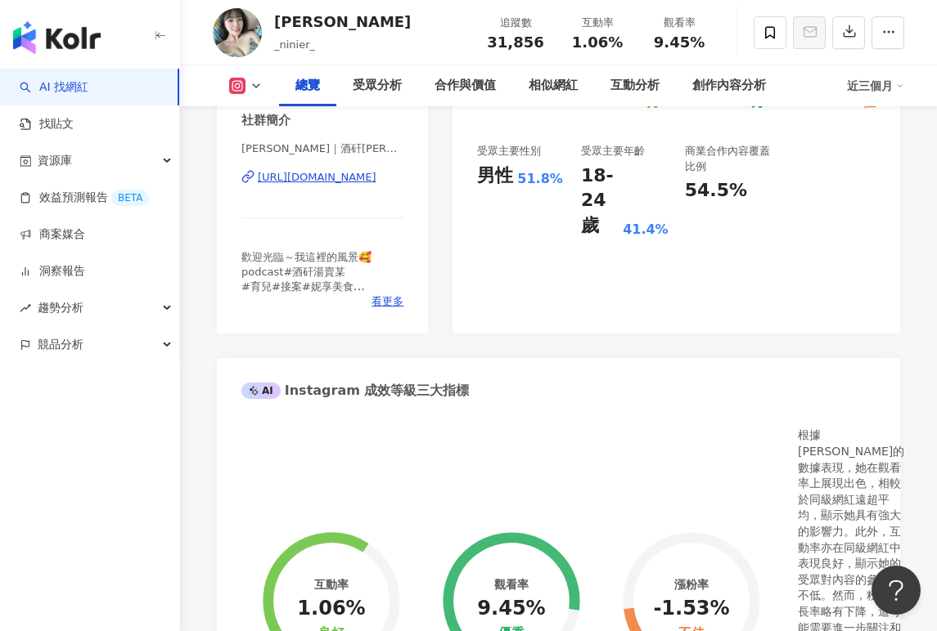
scroll to position [510, 0]
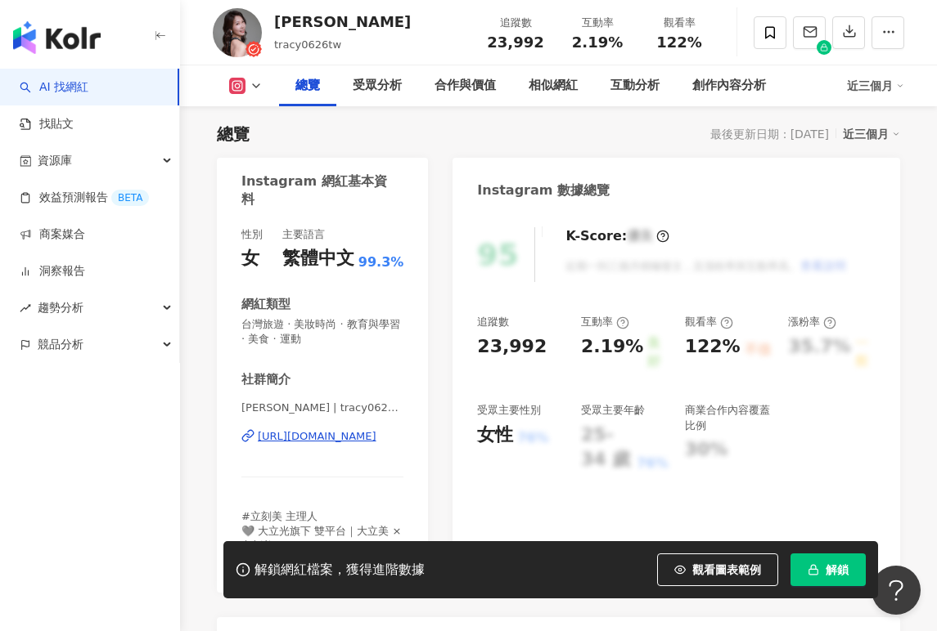
click at [823, 568] on button "解鎖" at bounding box center [827, 570] width 75 height 33
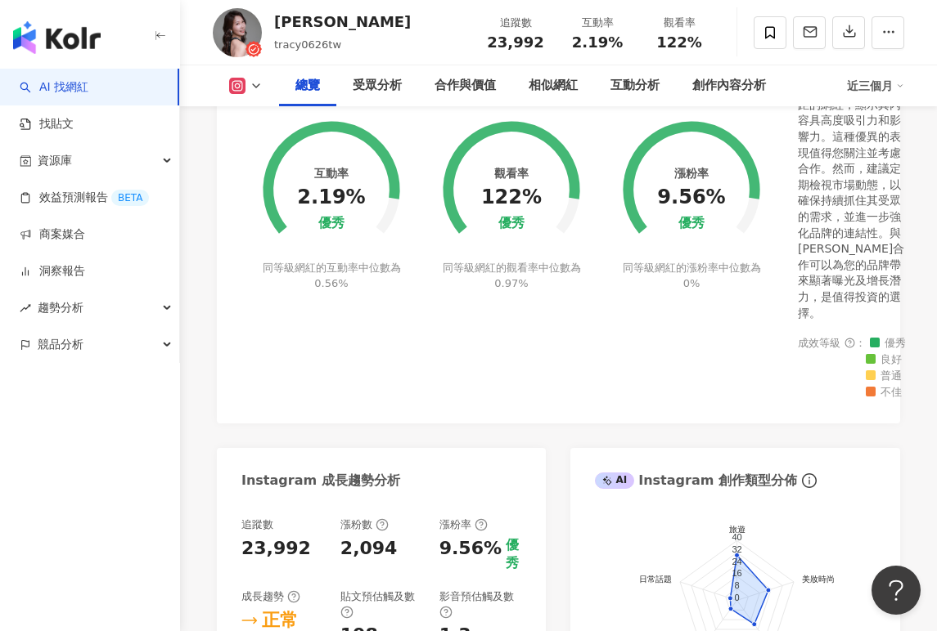
scroll to position [673, 0]
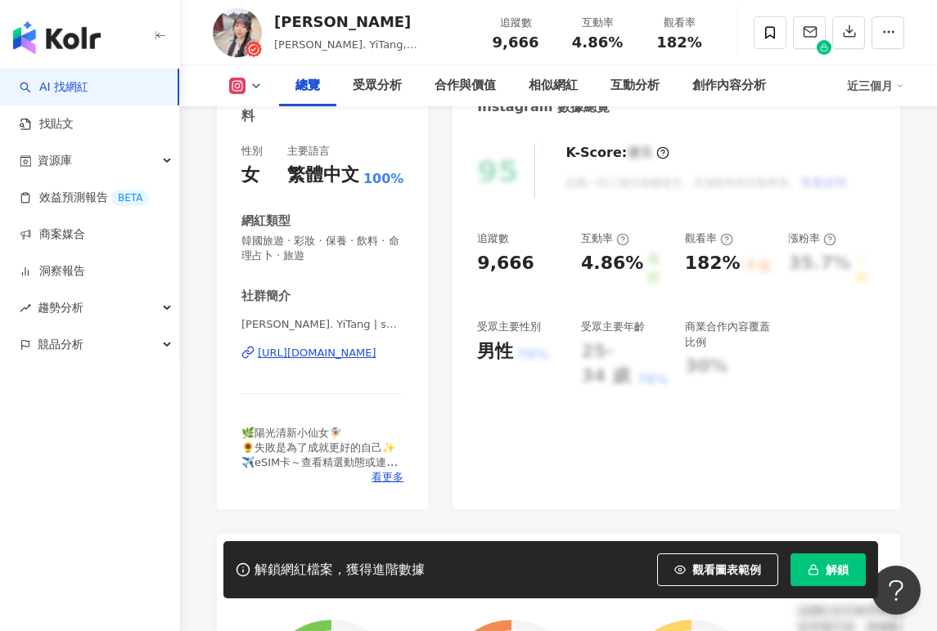
scroll to position [264, 0]
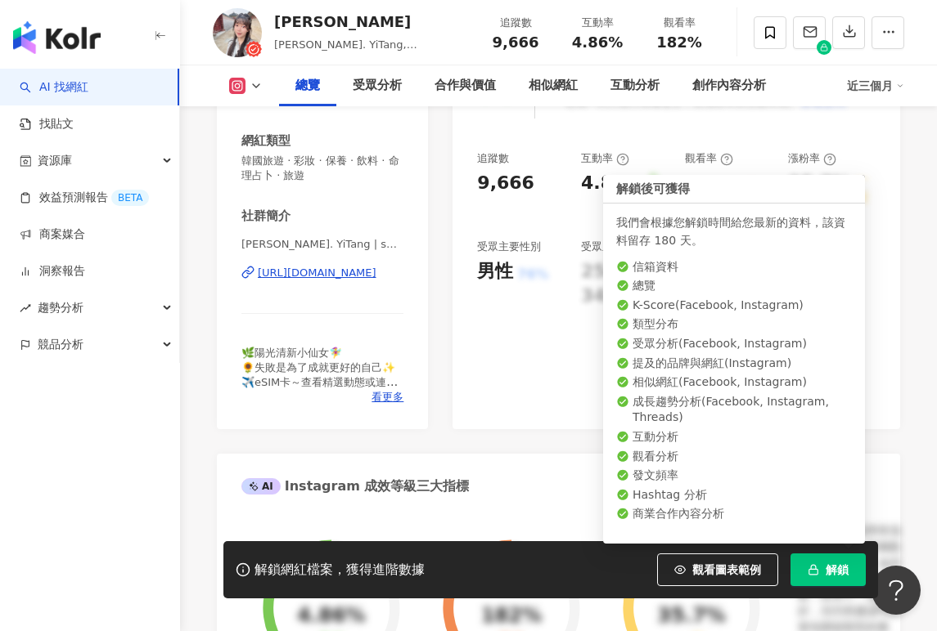
click at [827, 566] on span "解鎖" at bounding box center [836, 570] width 23 height 13
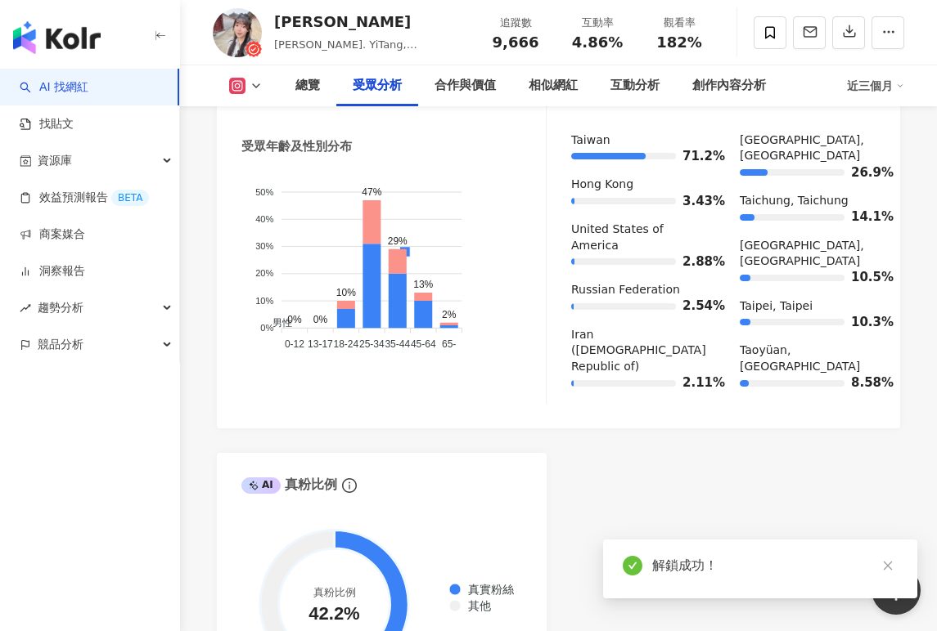
scroll to position [2064, 0]
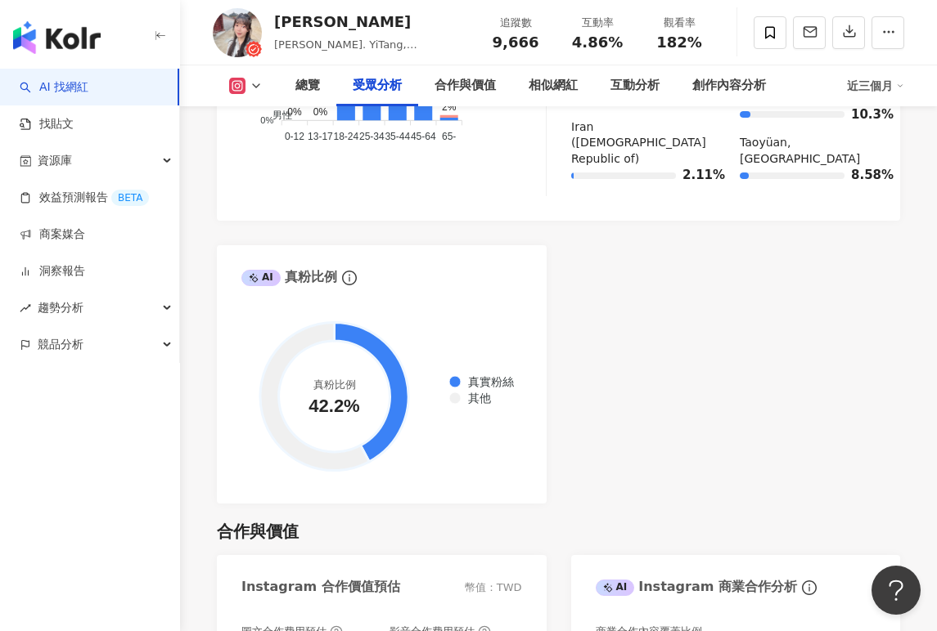
click at [586, 264] on div "AI Instagram 受眾樣貌分析 受眾主要性別 男性 68.5% 受眾主要年齡 25-34 歲 46.7% 受眾年齡及性別分布 男性 女性 50% 50…" at bounding box center [558, 118] width 683 height 771
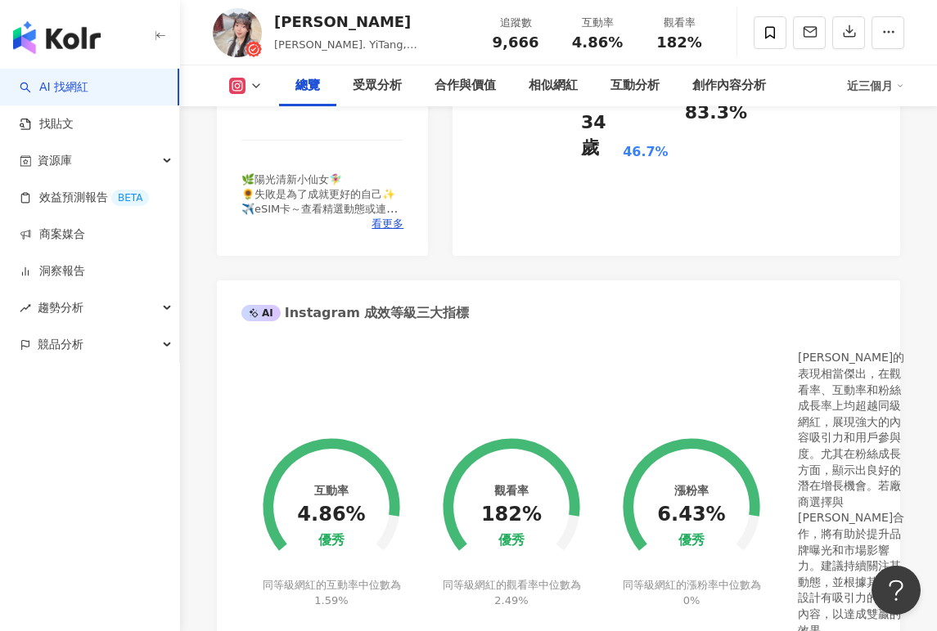
scroll to position [591, 0]
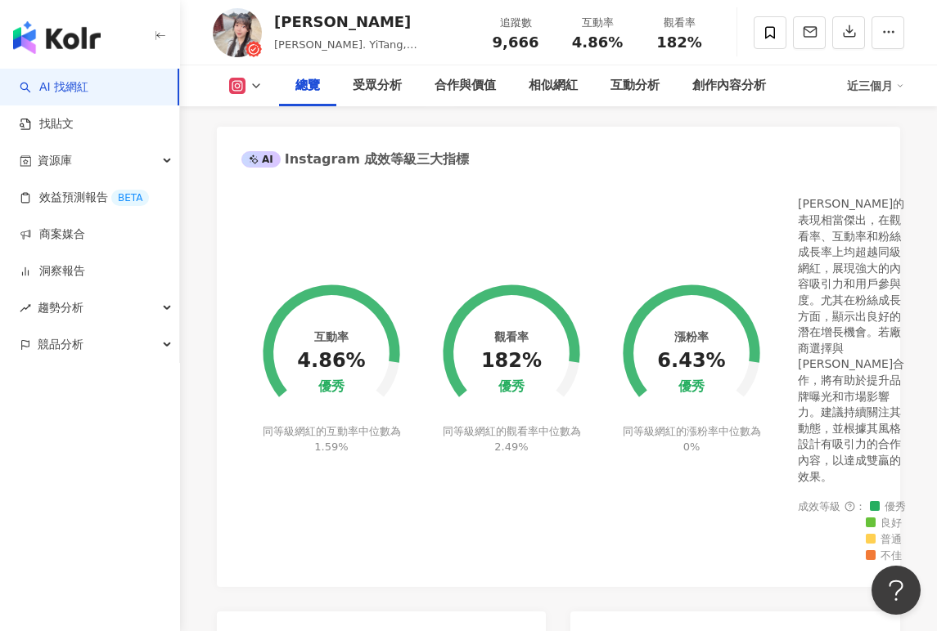
click at [524, 124] on div "Instagram 網紅基本資料 性別 女 主要語言 繁體中文 100% 網紅類型 韓國旅遊 · 彩妝 · 保養 · 飲料 · 命理占卜 · 旅遊 社群簡介 …" at bounding box center [558, 410] width 683 height 1486
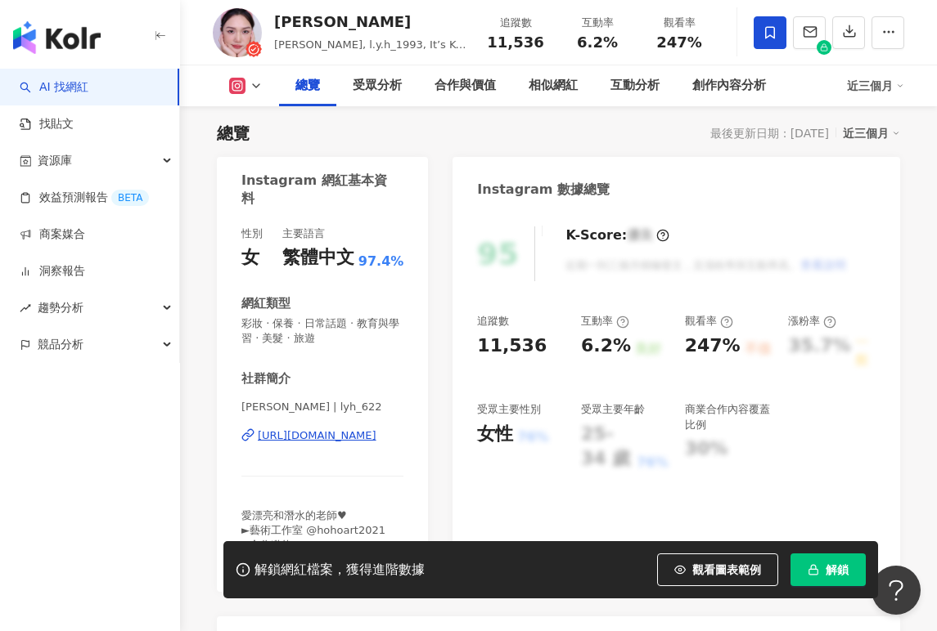
scroll to position [346, 0]
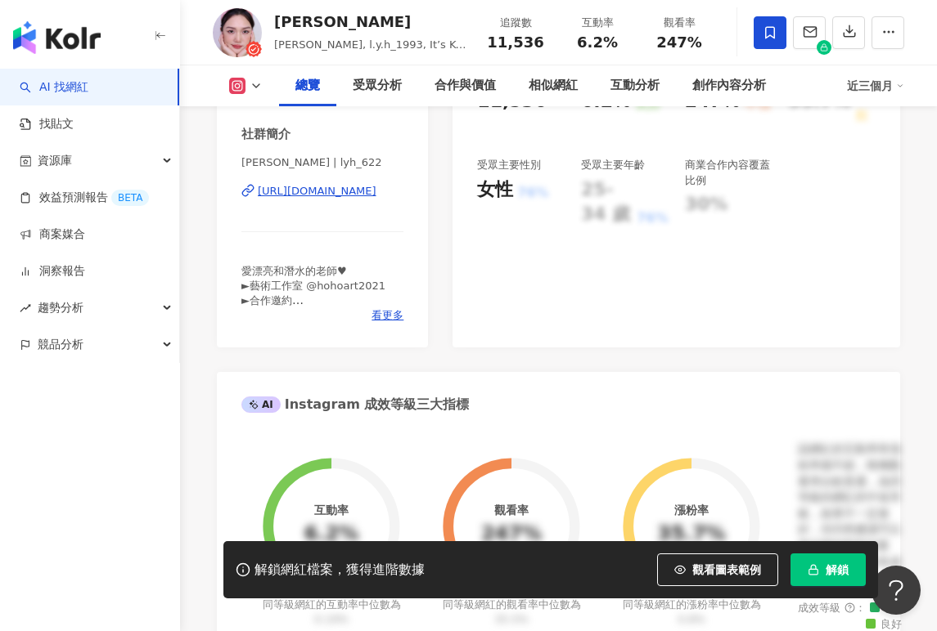
click at [838, 570] on span "解鎖" at bounding box center [836, 570] width 23 height 13
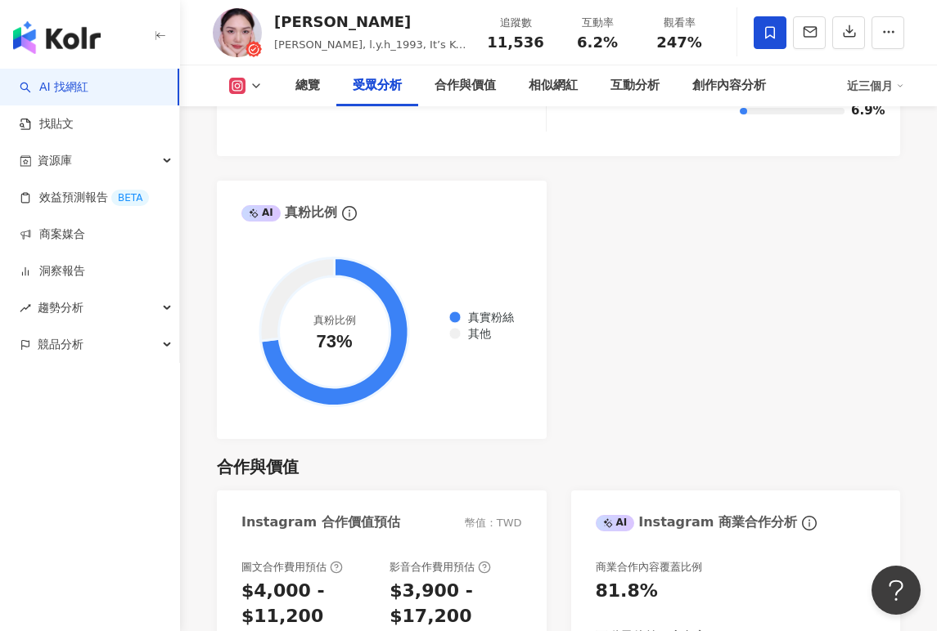
scroll to position [2127, 0]
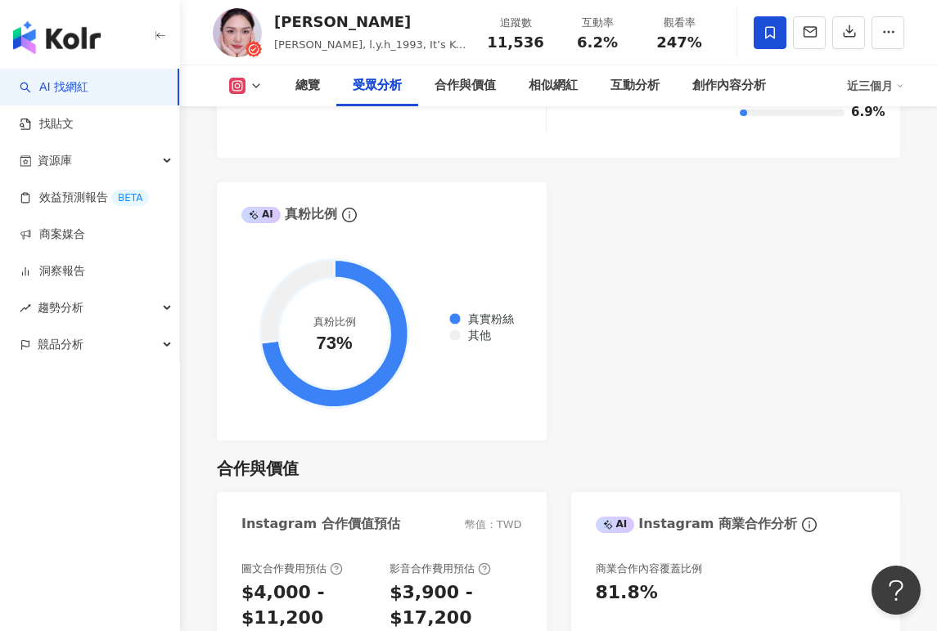
click at [690, 308] on div "AI Instagram 受眾樣貌分析 受眾主要性別 女性 88.5% 受眾主要年齡 25-34 歲 57.4% 受眾年齡及性別分布 男性 女性 60% 60…" at bounding box center [558, 55] width 683 height 771
click at [656, 257] on div "AI Instagram 受眾樣貌分析 受眾主要性別 女性 88.5% 受眾主要年齡 25-34 歲 57.4% 受眾年齡及性別分布 男性 女性 60% 60…" at bounding box center [558, 55] width 683 height 771
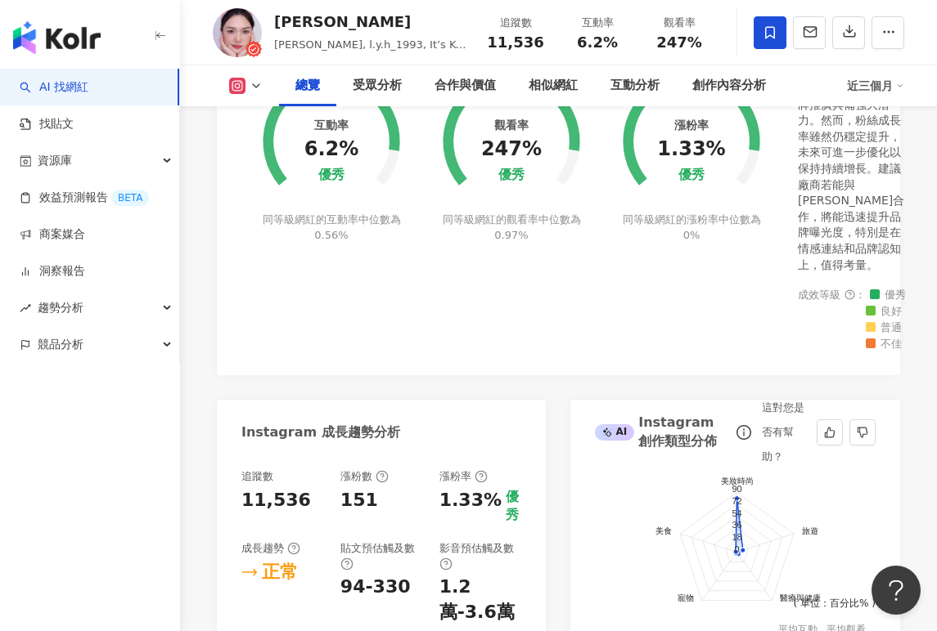
scroll to position [654, 0]
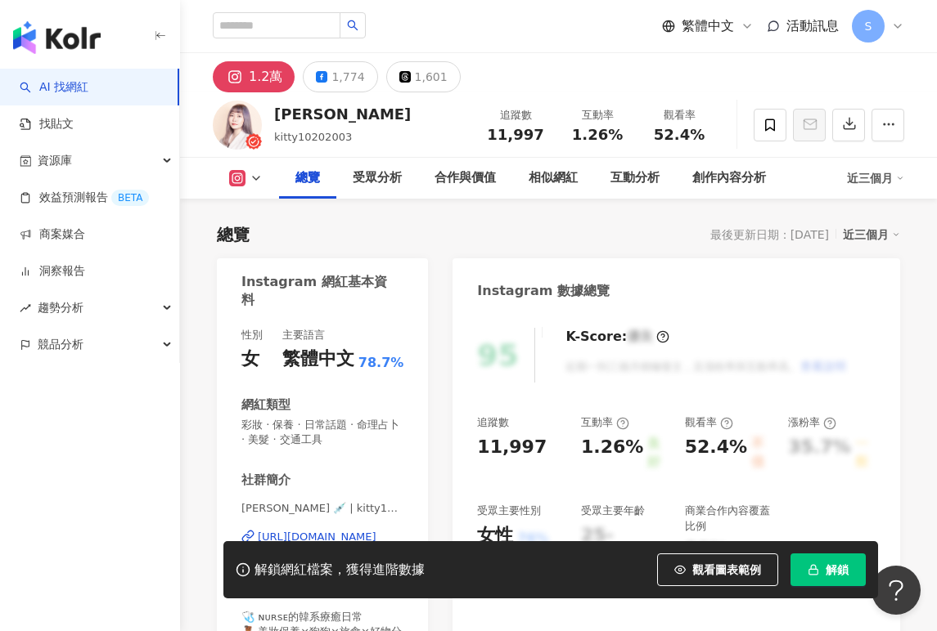
scroll to position [101, 0]
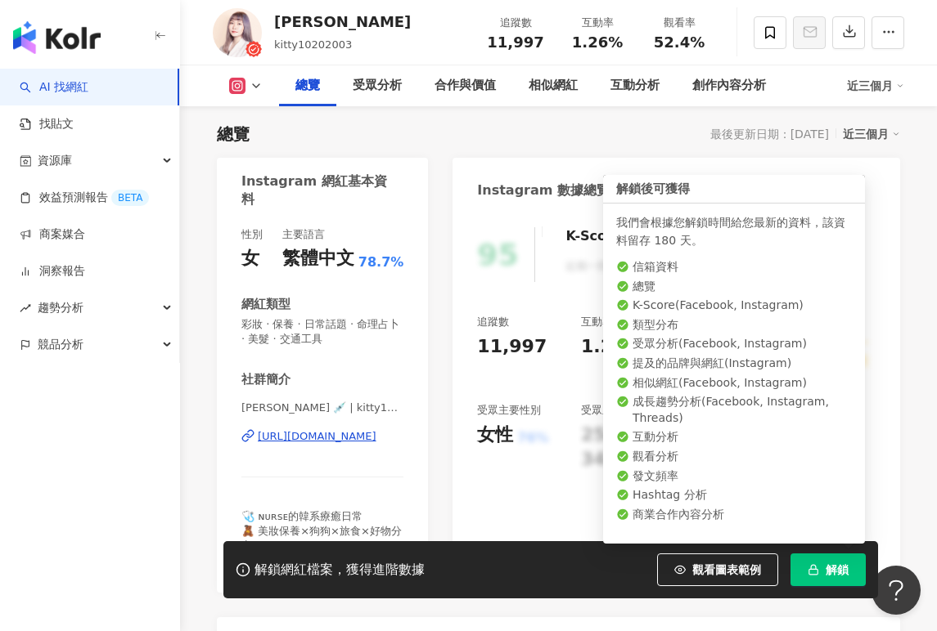
click at [843, 567] on span "解鎖" at bounding box center [836, 570] width 23 height 13
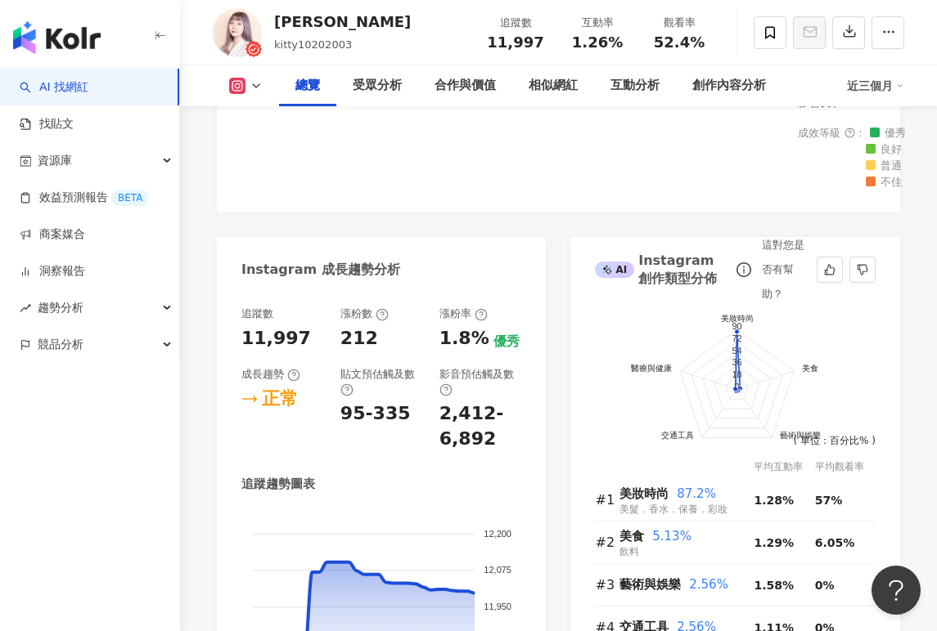
scroll to position [573, 0]
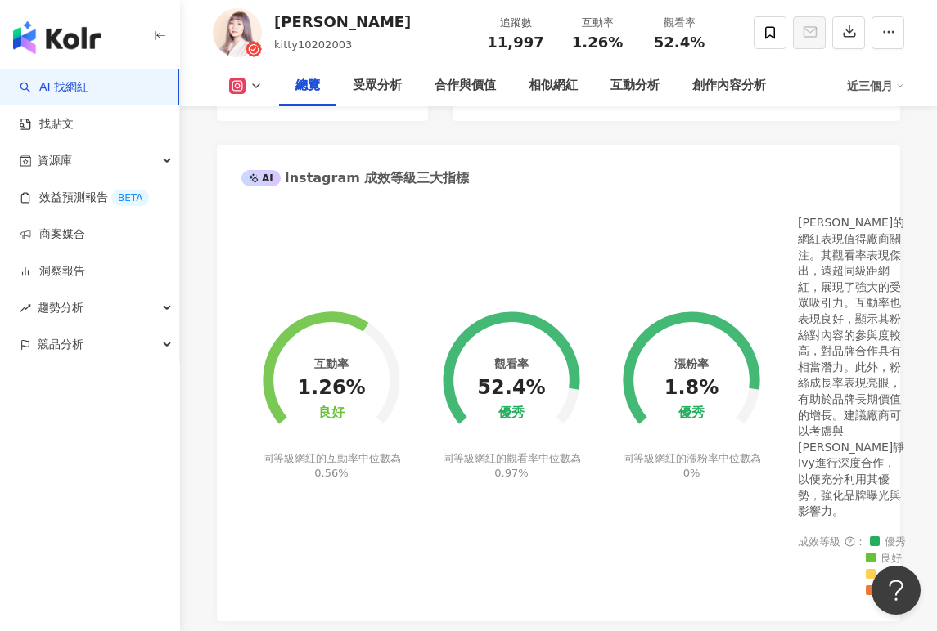
click at [522, 240] on div "觀看率 52.4% 優秀 同等級網紅的觀看率中位數為 0.97%" at bounding box center [511, 386] width 180 height 382
click at [598, 174] on div "AI Instagram 成效等級三大指標" at bounding box center [558, 172] width 683 height 53
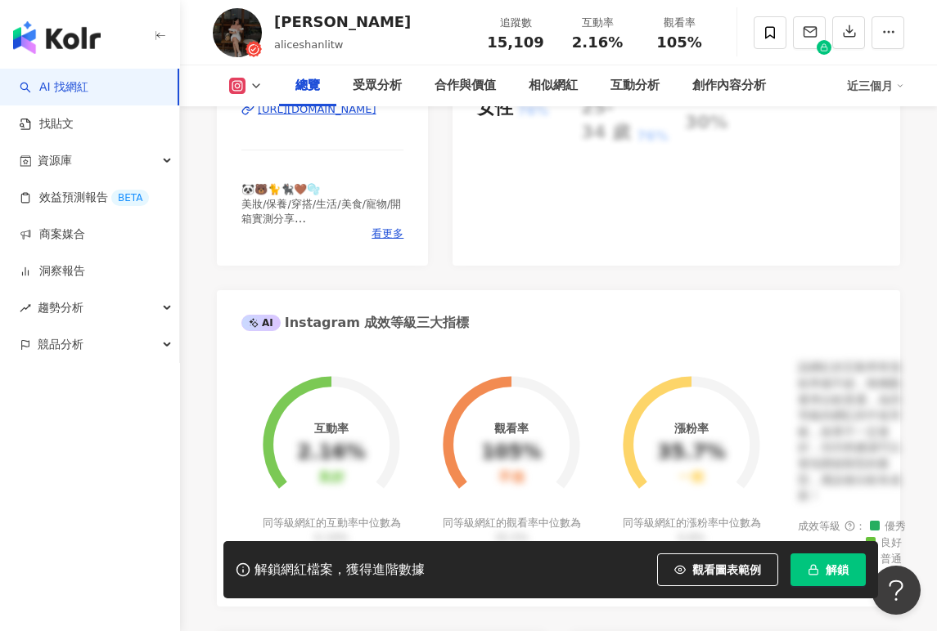
scroll to position [101, 0]
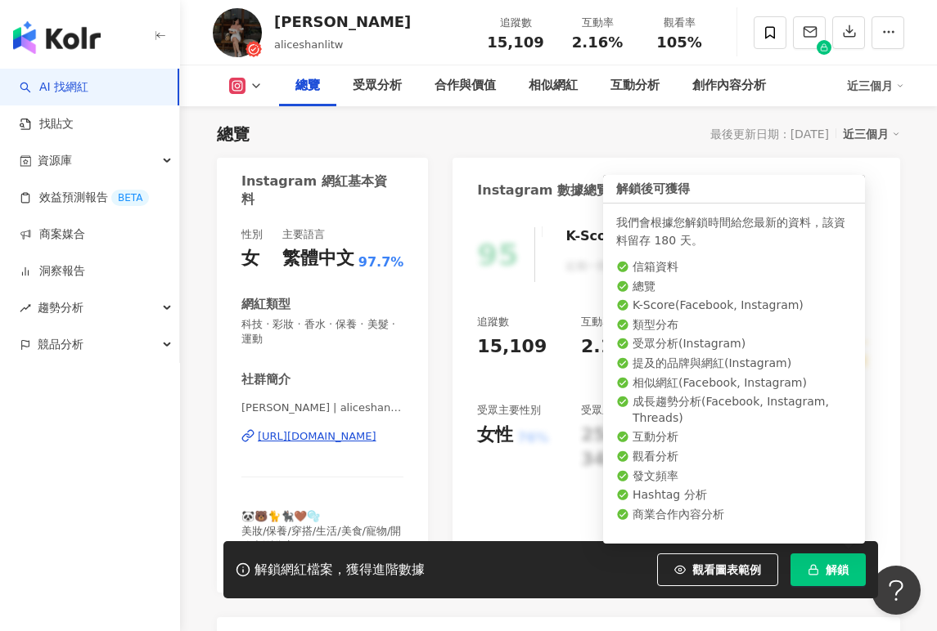
click at [837, 579] on button "解鎖" at bounding box center [827, 570] width 75 height 33
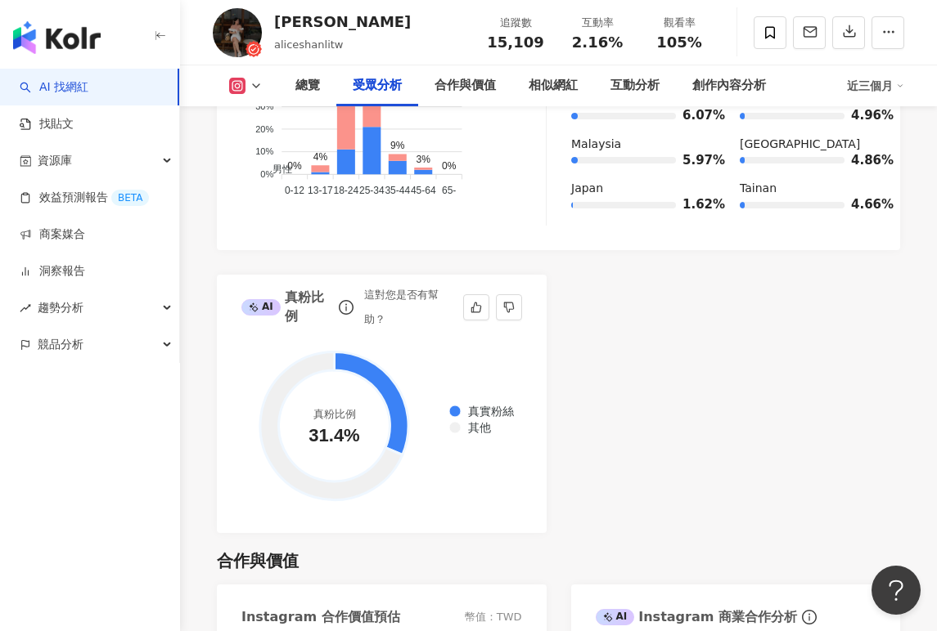
scroll to position [2160, 0]
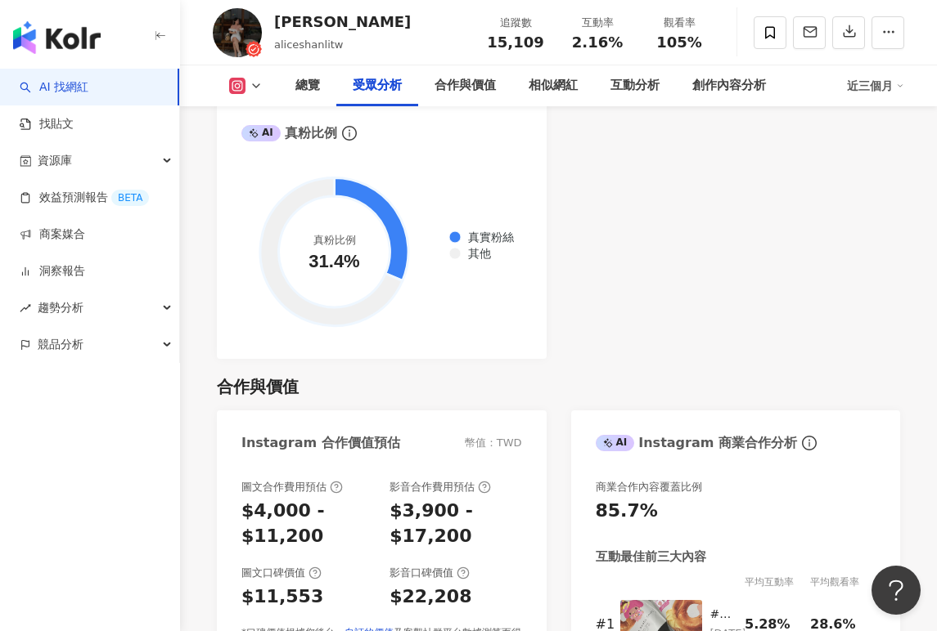
drag, startPoint x: 599, startPoint y: 339, endPoint x: 590, endPoint y: 341, distance: 9.1
click at [591, 359] on div "合作與價值 Instagram 合作價值預估 幣值：TWD 圖文合作費用預估 $4,000 - $11,200 影音合作費用預估 $3,900 - $17,2…" at bounding box center [558, 596] width 683 height 474
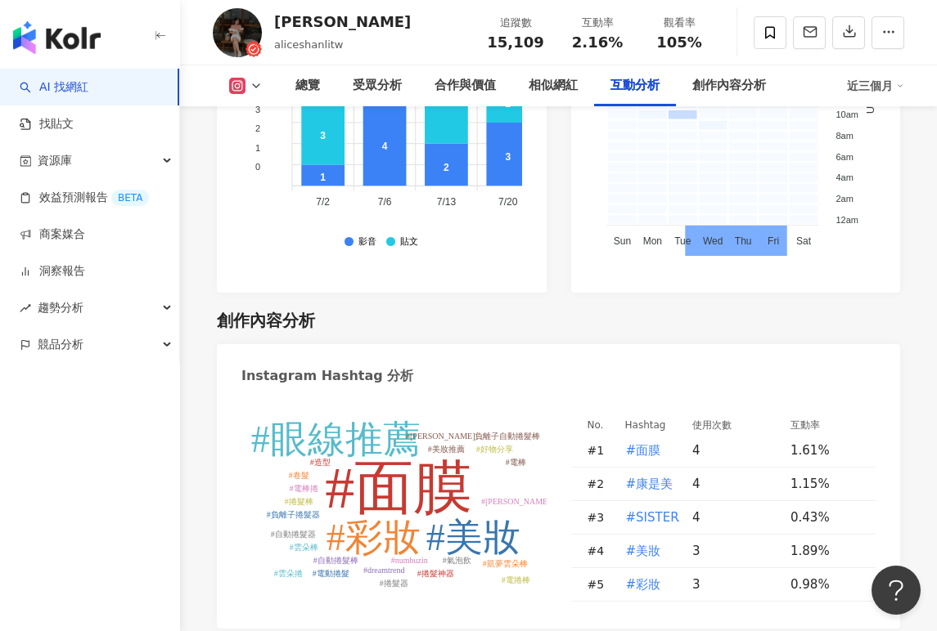
scroll to position [4778, 0]
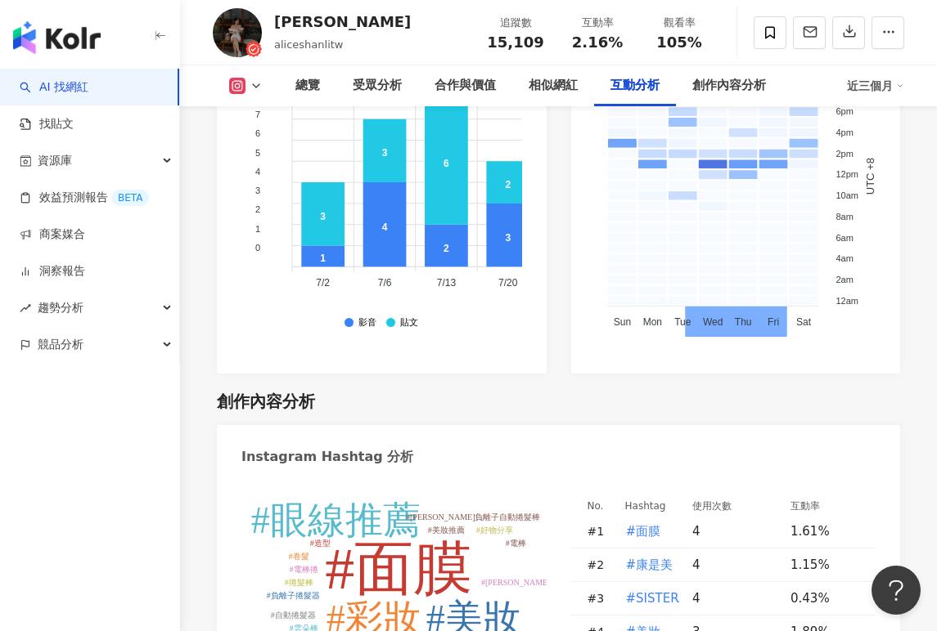
click at [613, 390] on div "創作內容分析" at bounding box center [558, 401] width 683 height 23
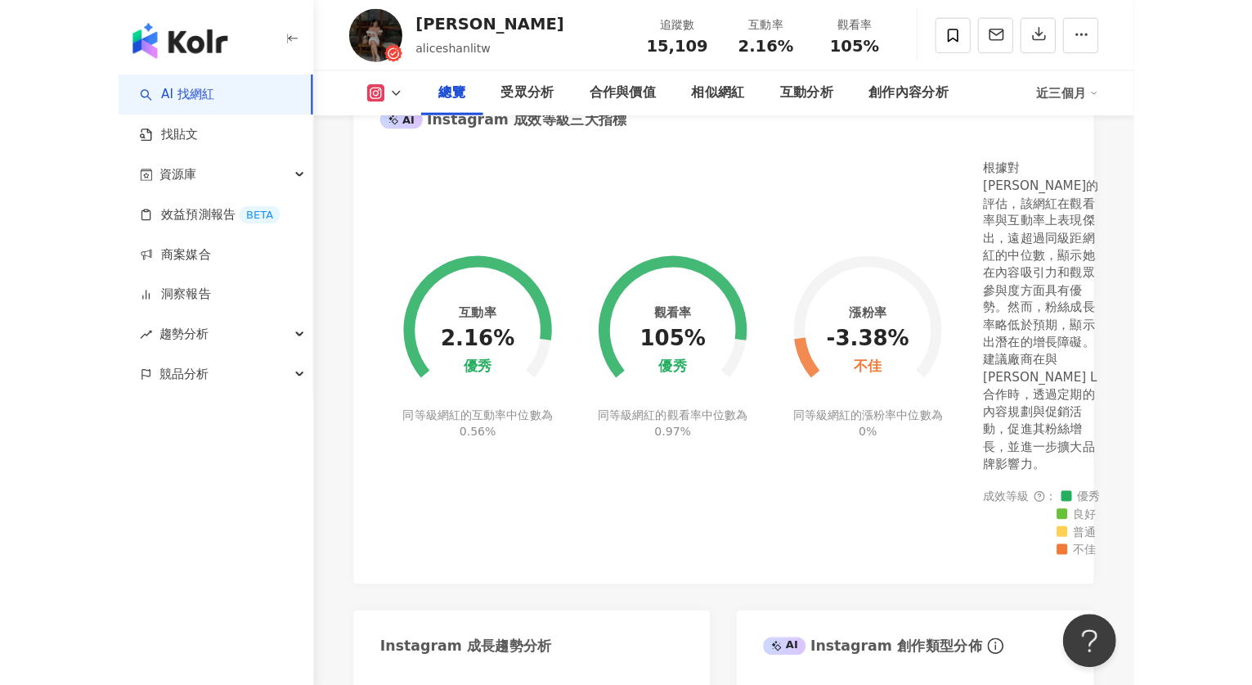
scroll to position [736, 0]
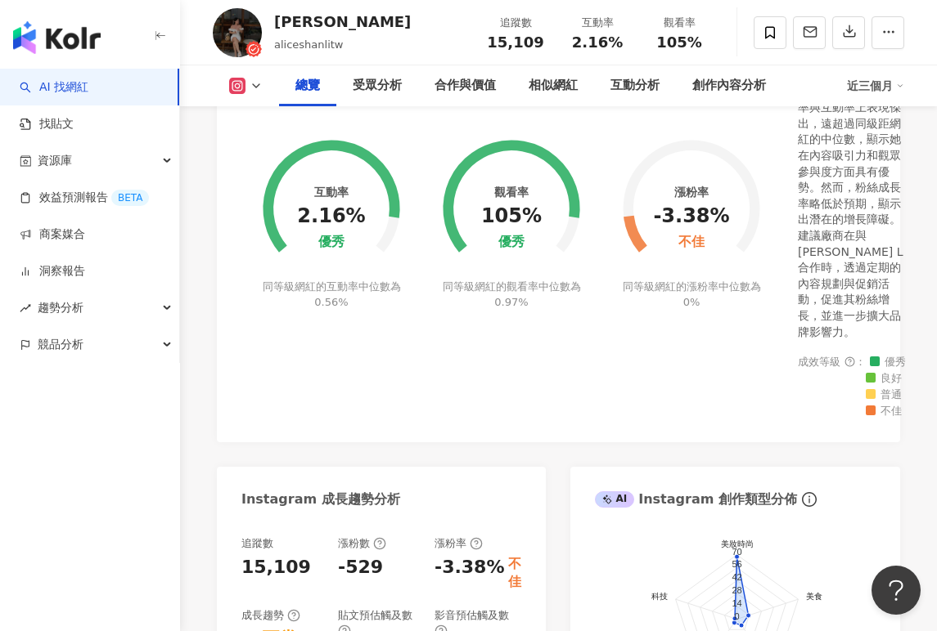
click at [541, 311] on div "觀看率 105% 優秀 同等級網紅的觀看率中位數為 0.97%" at bounding box center [511, 214] width 180 height 366
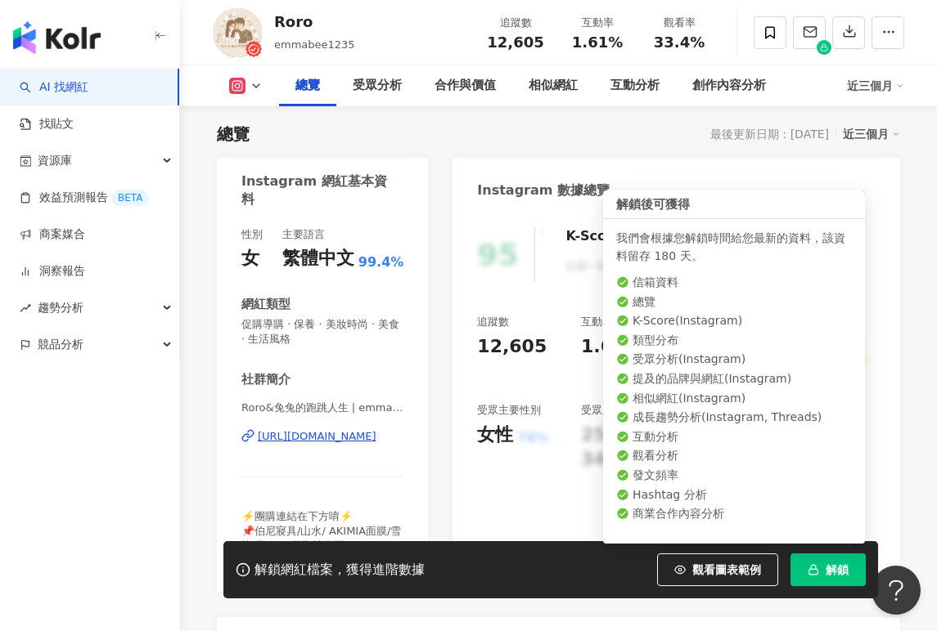
click at [825, 566] on span "解鎖" at bounding box center [836, 570] width 23 height 13
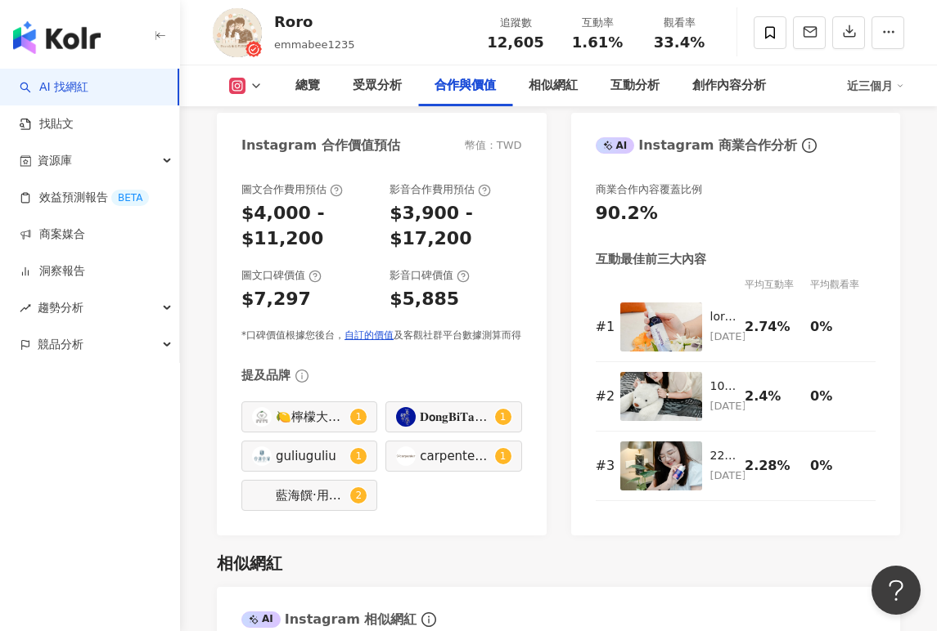
scroll to position [2309, 0]
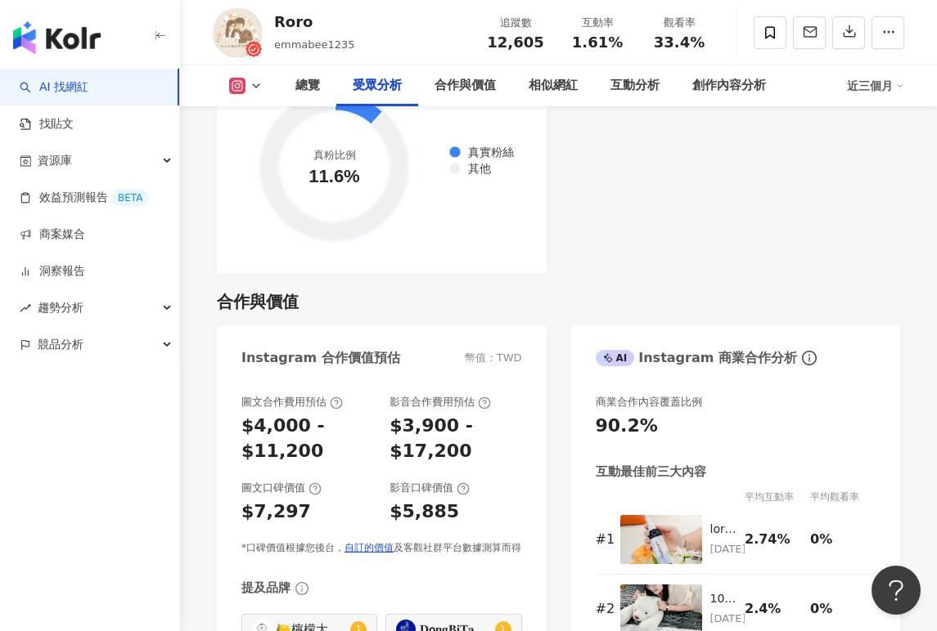
click at [106, 600] on div "AI 找網紅 找貼文 資源庫 效益預測報告 BETA 商案媒合 洞察報告 趨勢分析 競品分析" at bounding box center [90, 350] width 180 height 563
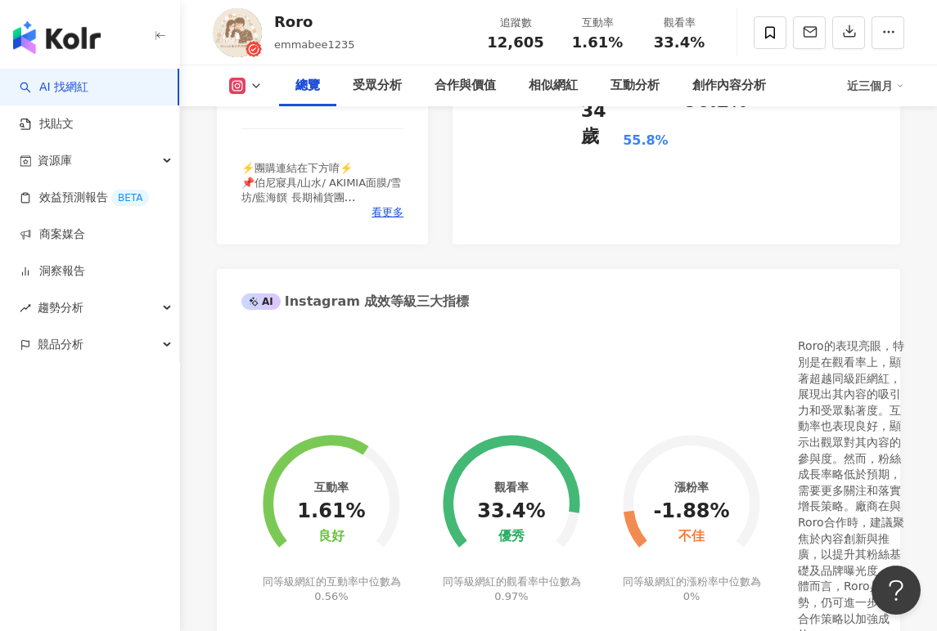
scroll to position [591, 0]
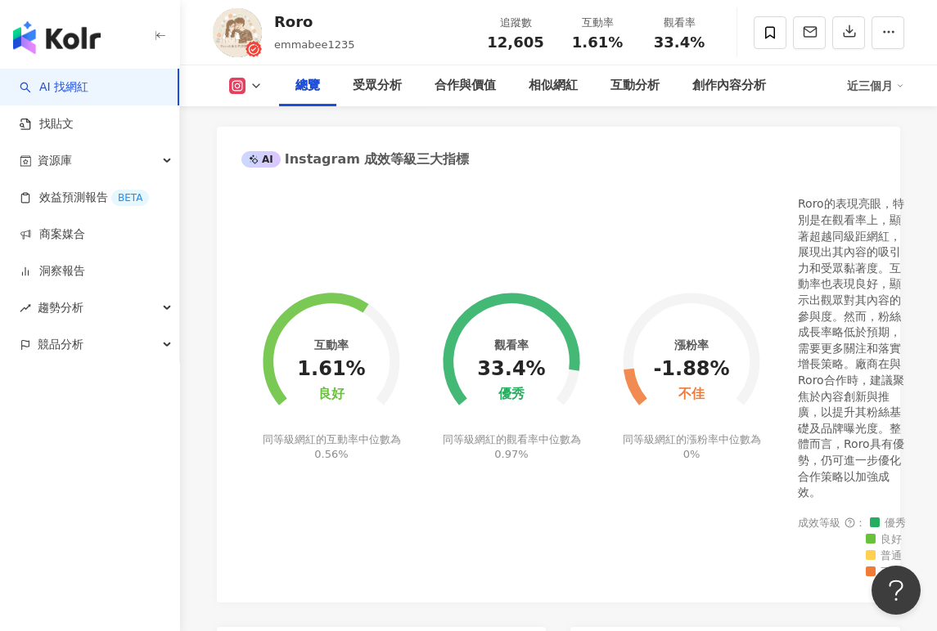
click at [120, 571] on div "AI 找網紅 找貼文 資源庫 效益預測報告 BETA 商案媒合 洞察報告 趨勢分析 競品分析" at bounding box center [90, 350] width 180 height 563
